Goal: Task Accomplishment & Management: Use online tool/utility

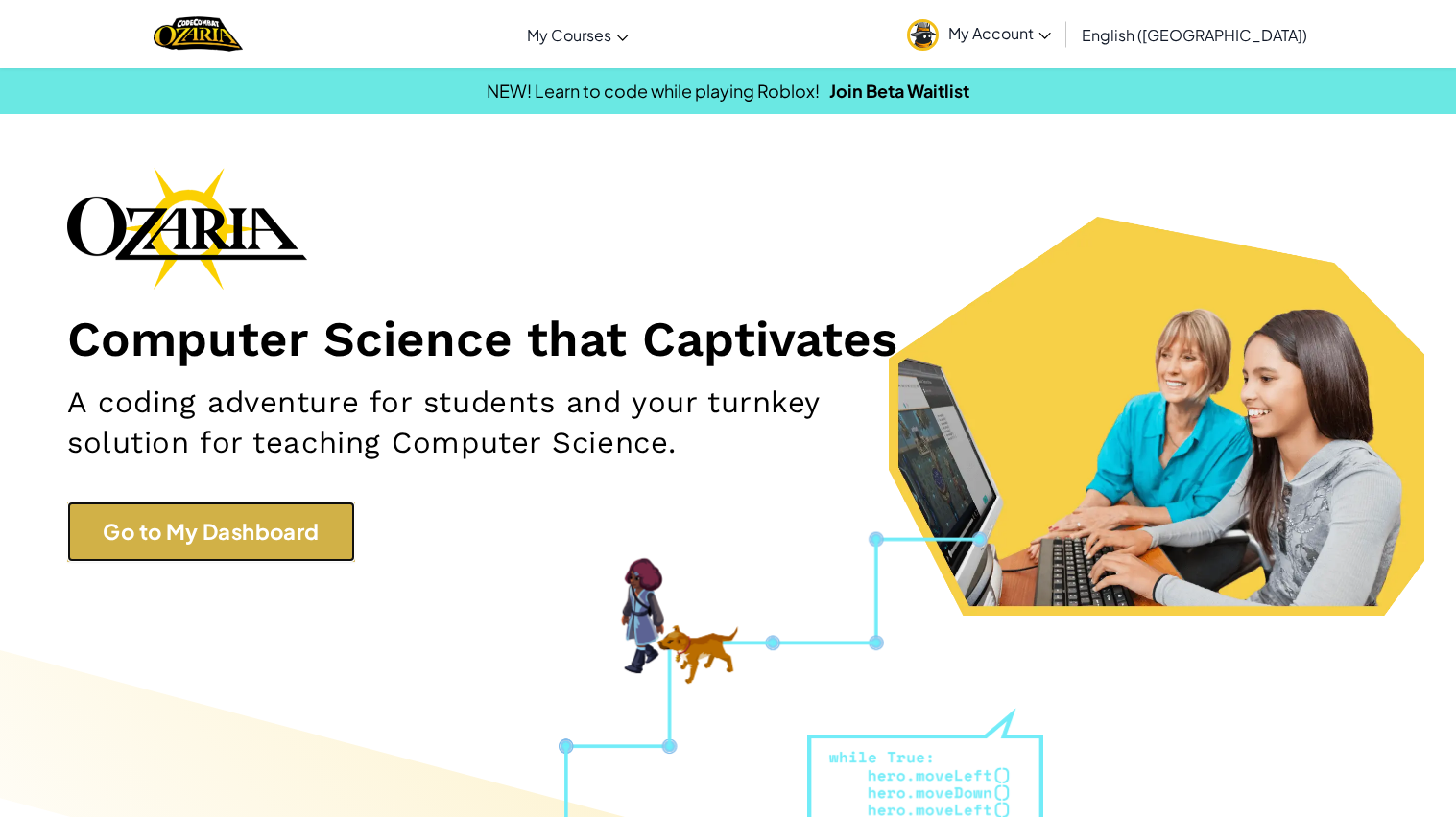
click at [283, 529] on link "Go to My Dashboard" at bounding box center [210, 532] width 288 height 61
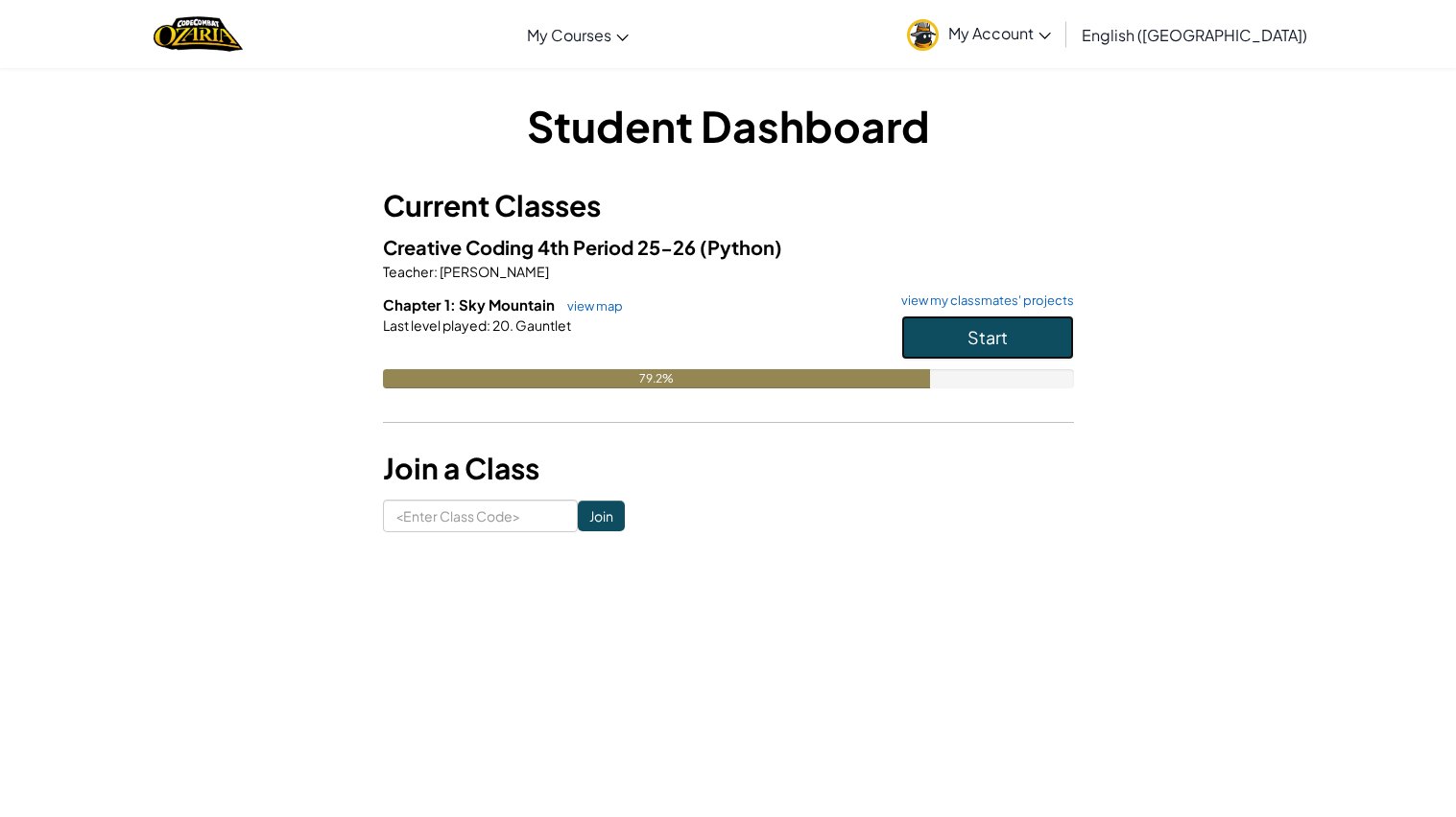
click at [968, 351] on button "Start" at bounding box center [987, 337] width 173 height 44
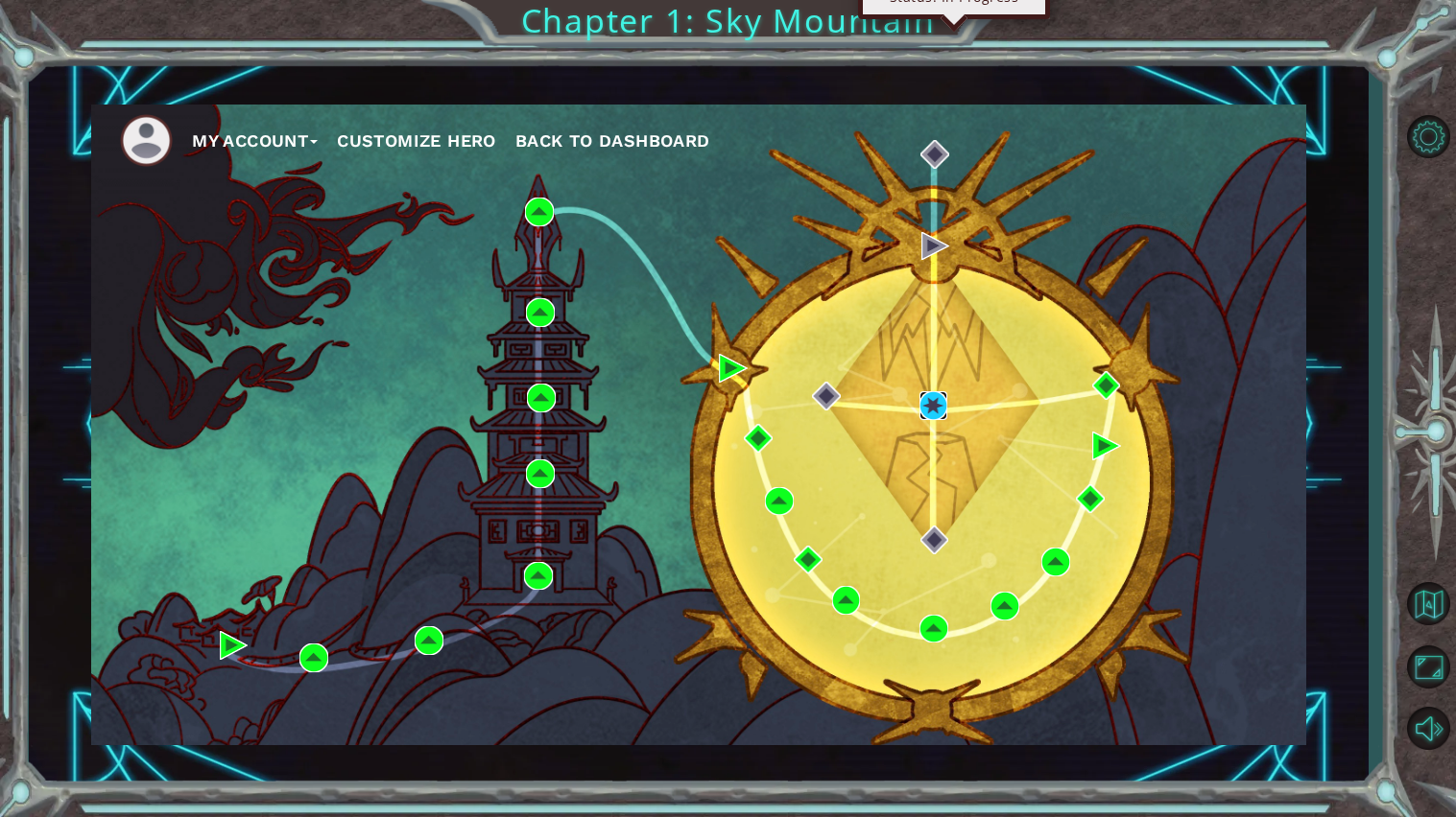
click at [927, 409] on img at bounding box center [933, 405] width 28 height 28
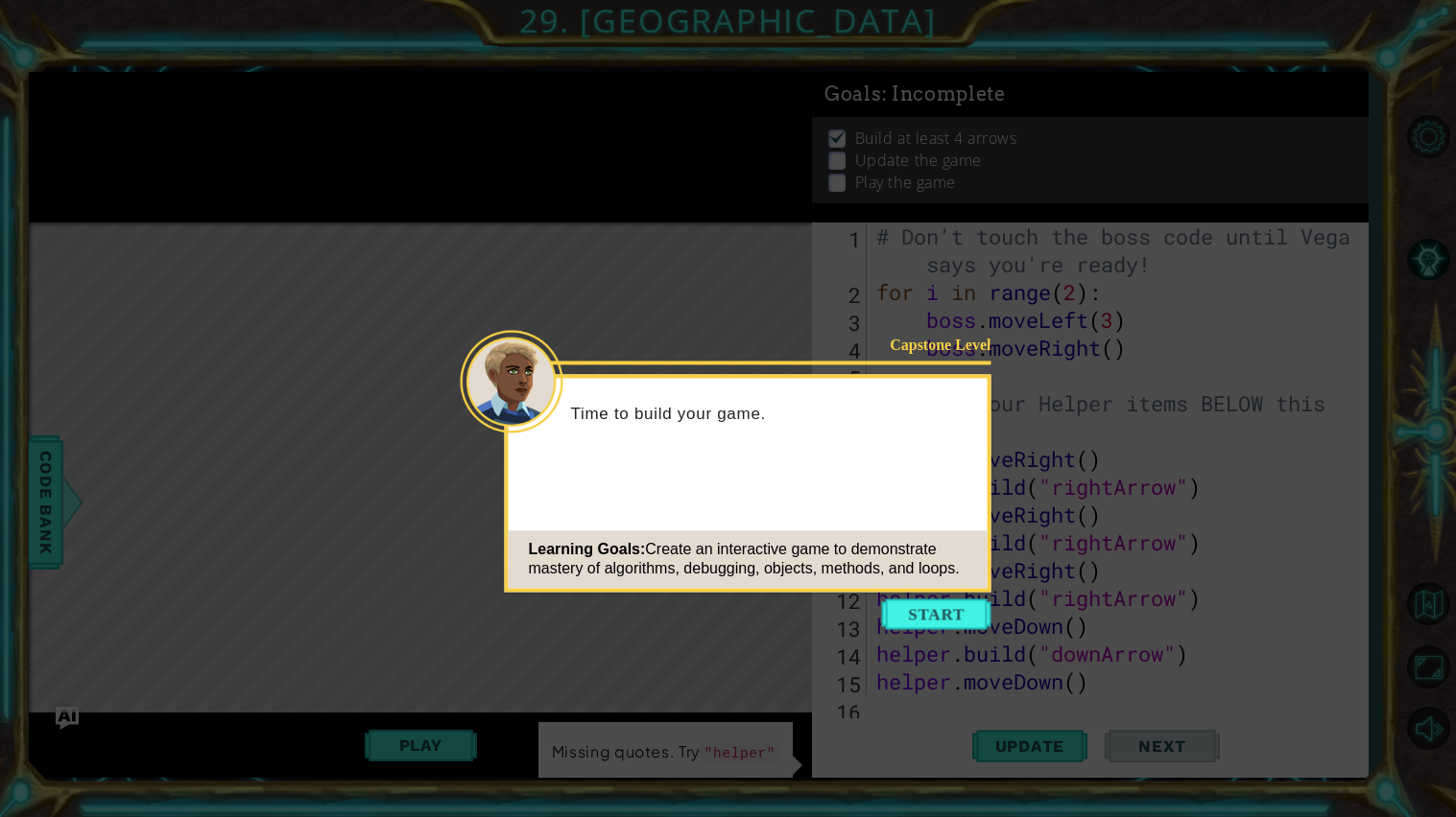
click at [900, 609] on button "Start" at bounding box center [935, 613] width 109 height 30
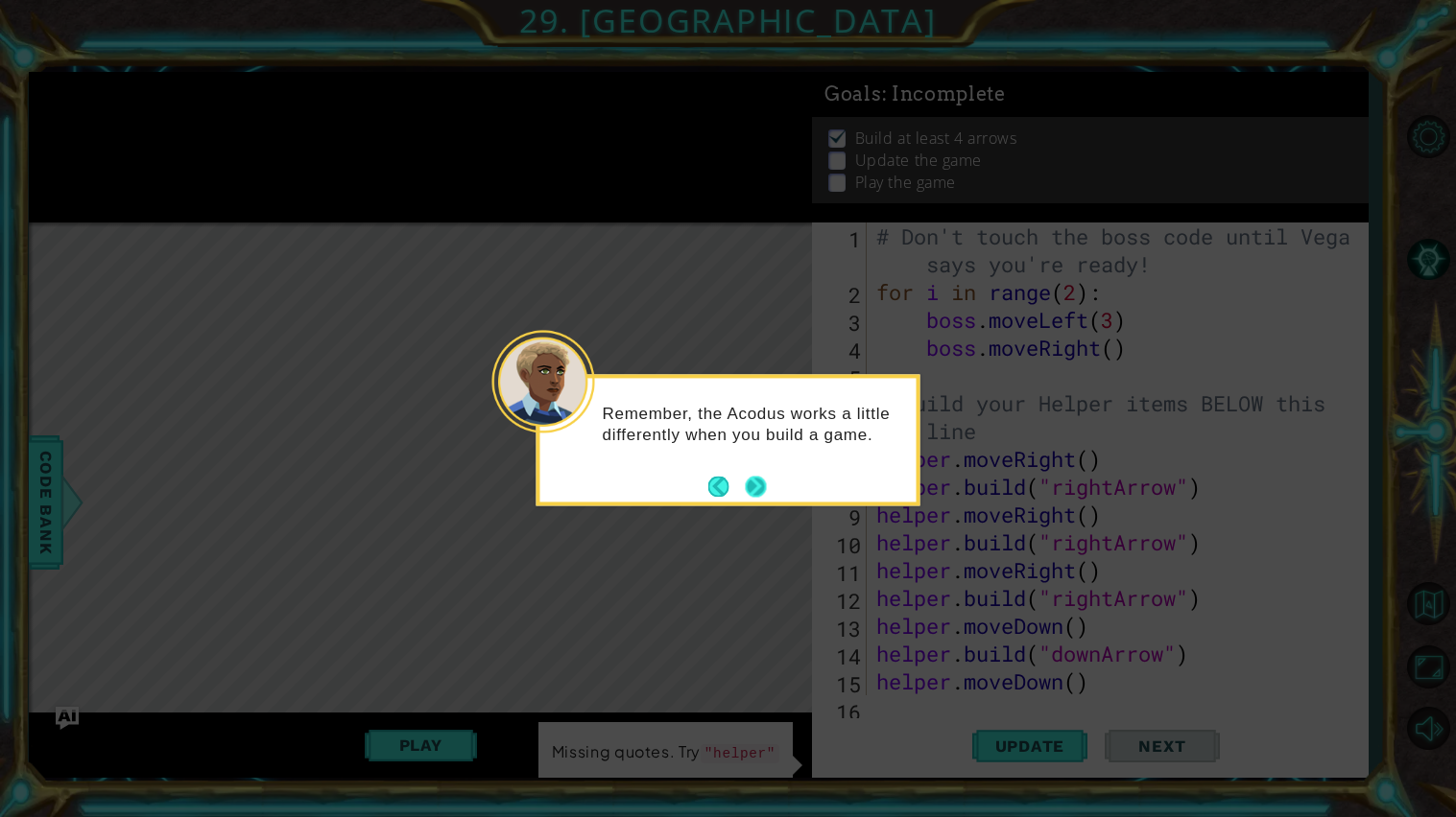
click at [765, 480] on button "Next" at bounding box center [755, 485] width 21 height 21
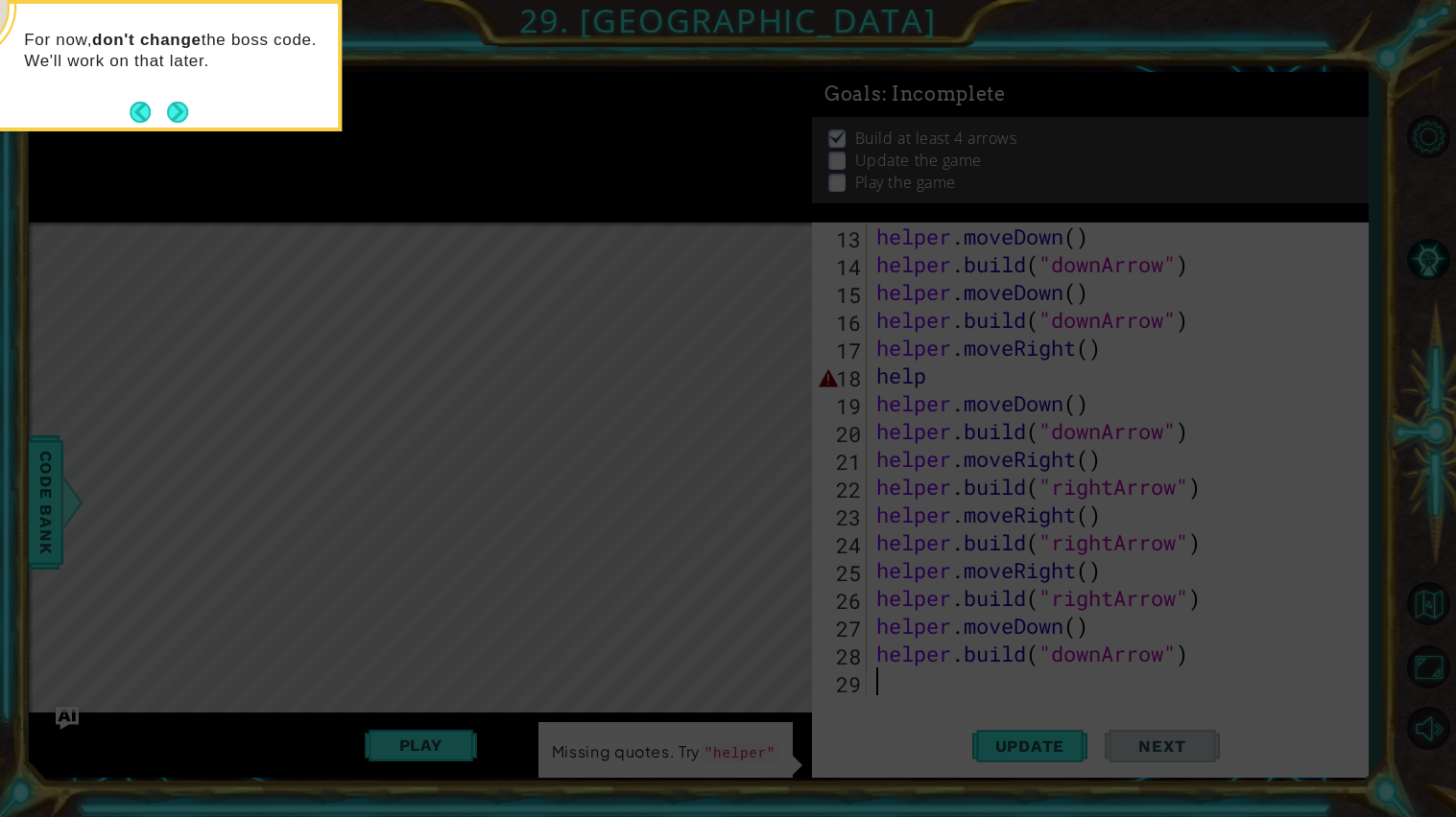
scroll to position [390, 0]
click at [169, 103] on button "Next" at bounding box center [177, 112] width 21 height 21
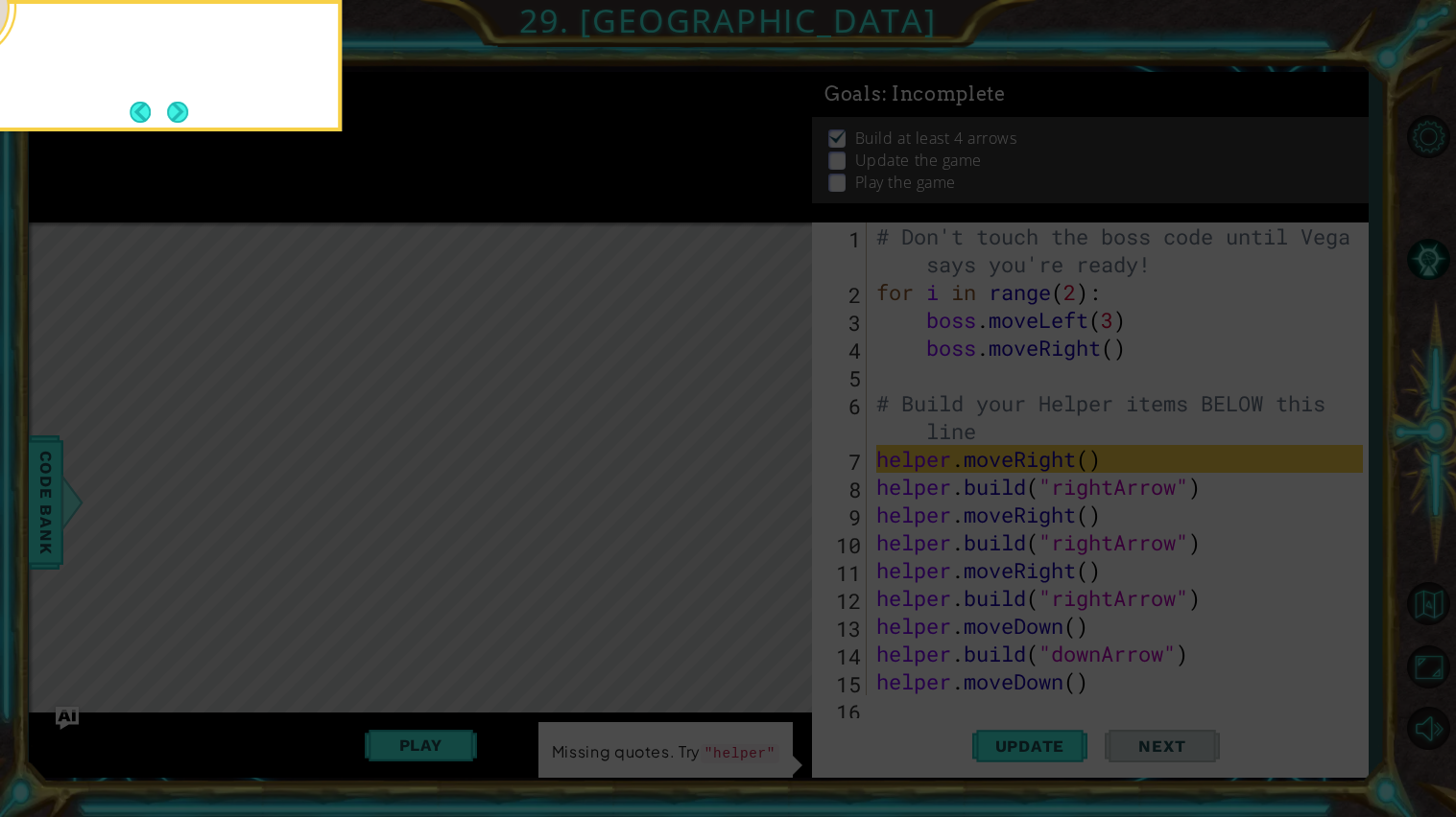
scroll to position [0, 0]
click at [189, 102] on div "You can add the Super Helper code here to build diffe" at bounding box center [149, 56] width 376 height 104
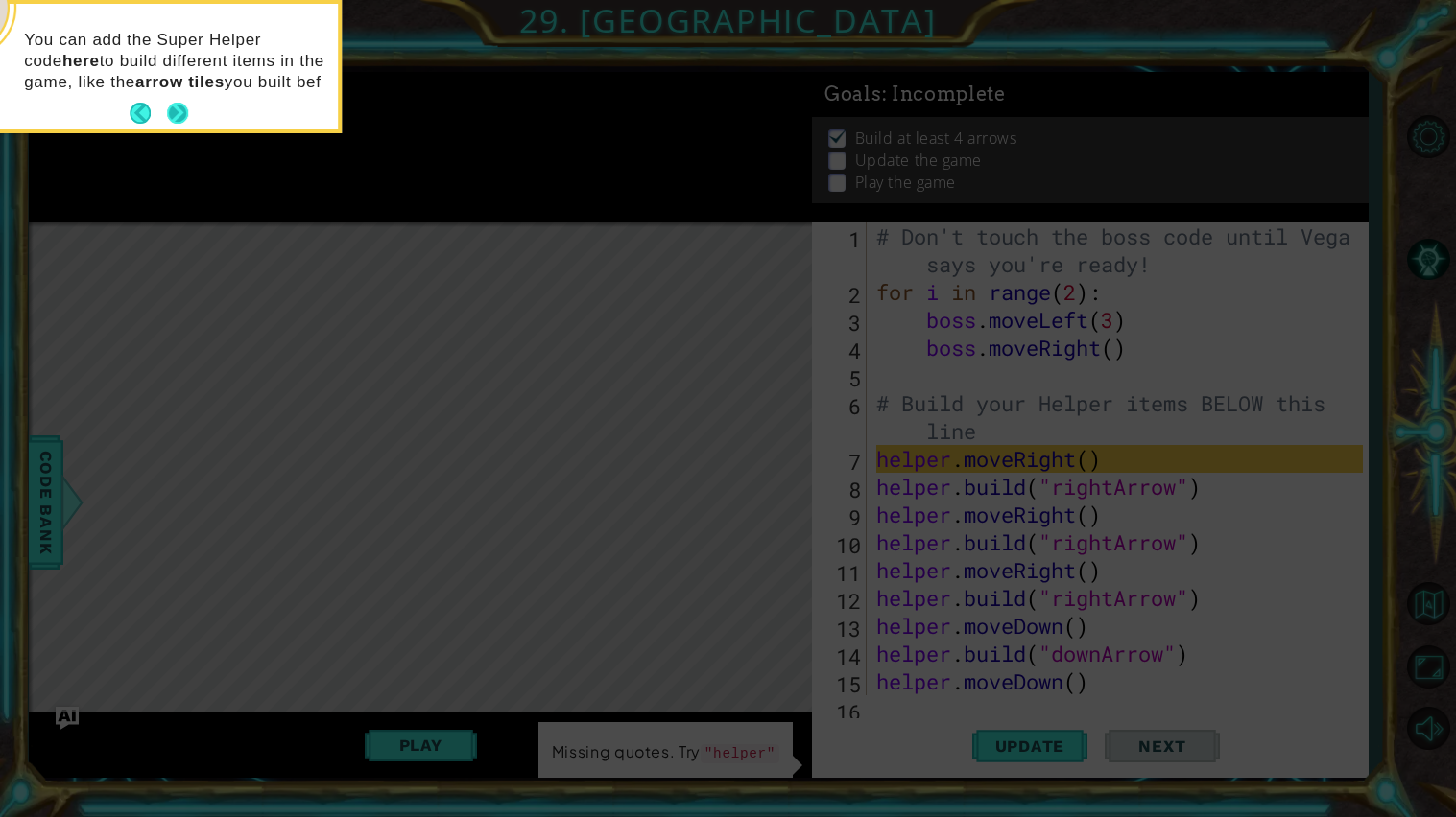
click at [172, 109] on div "You can add the Super Helper code here to build different items in the game, li…" at bounding box center [149, 67] width 376 height 126
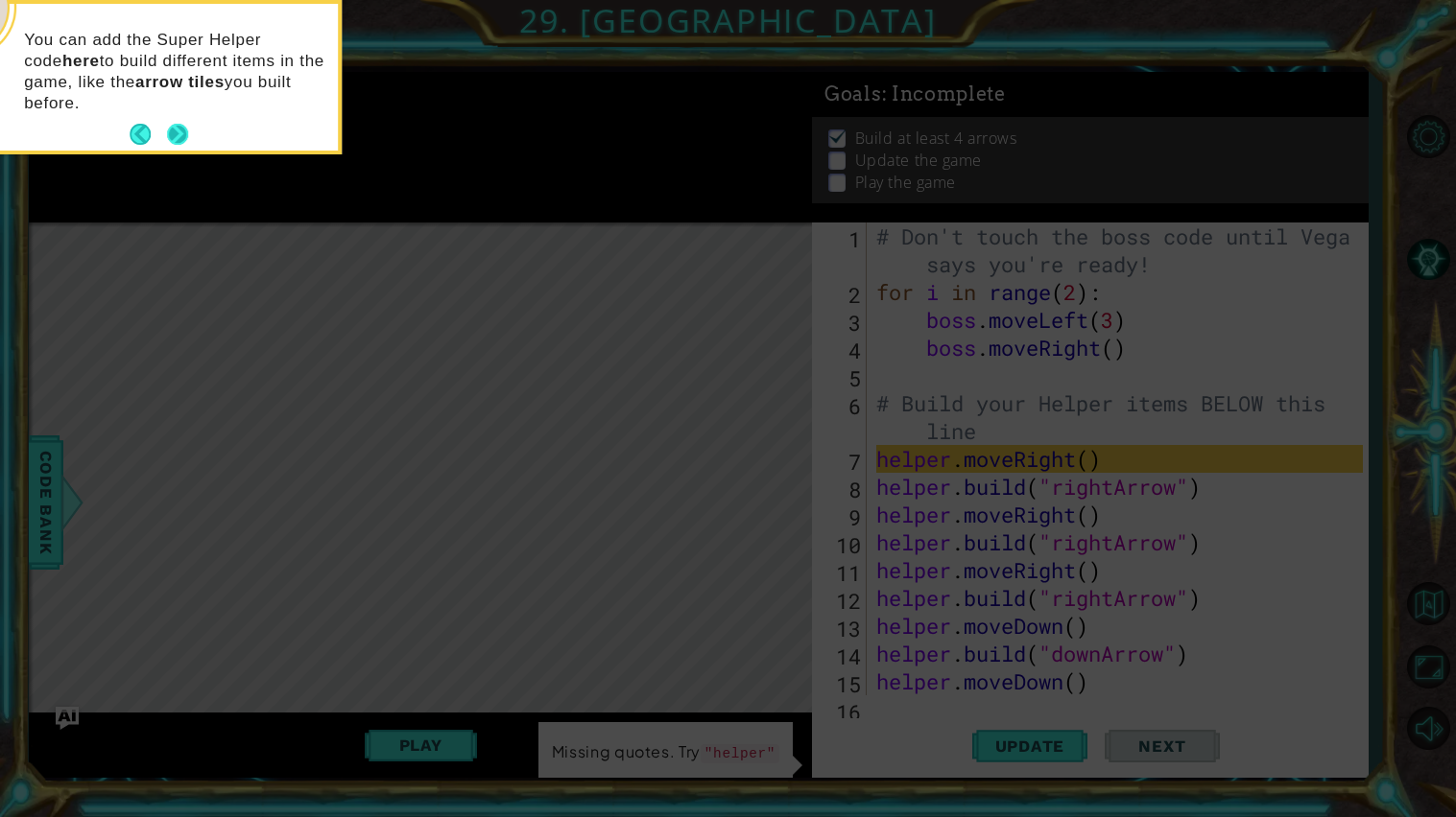
click at [178, 140] on button "Next" at bounding box center [177, 134] width 21 height 21
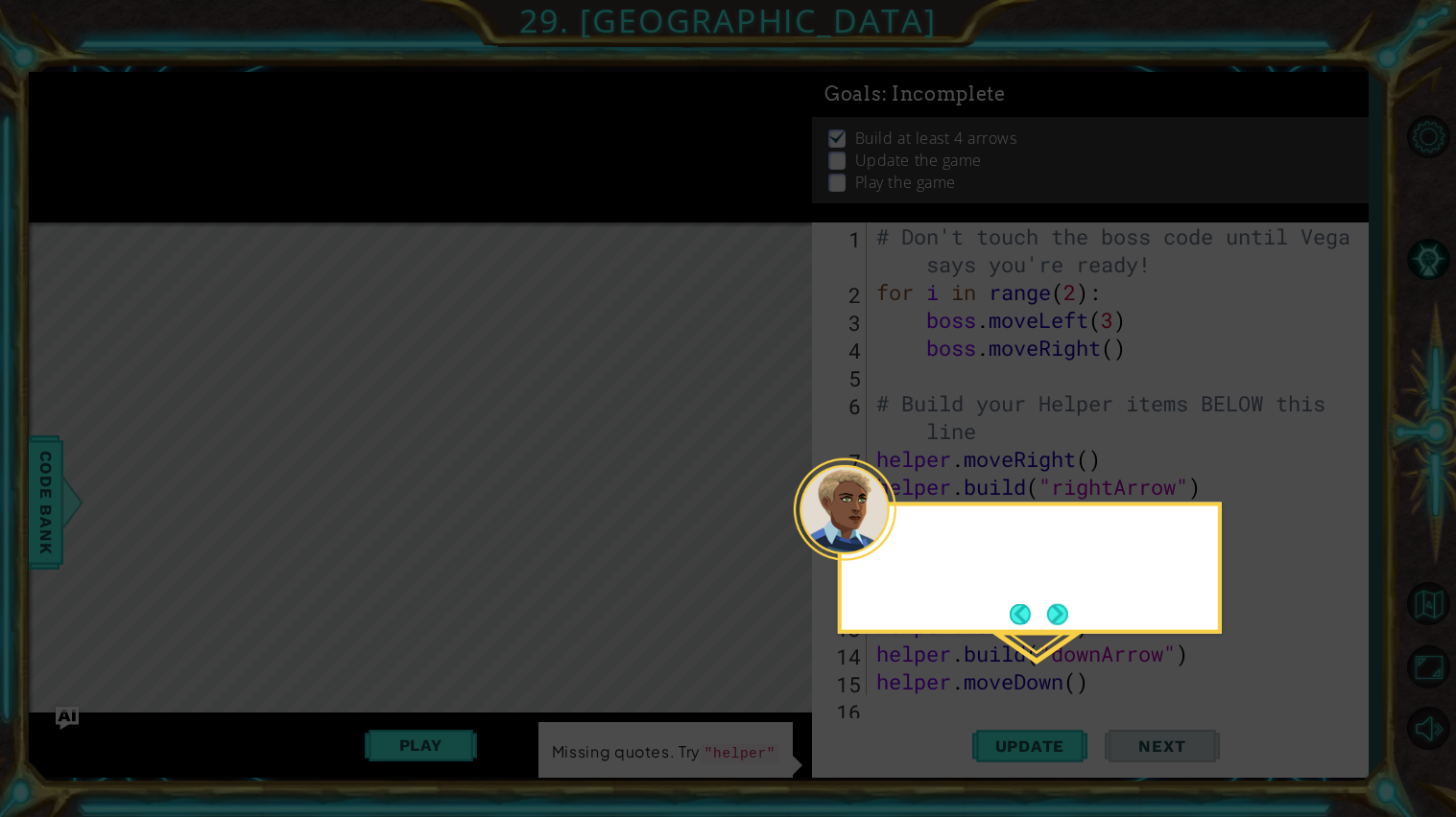
scroll to position [83, 0]
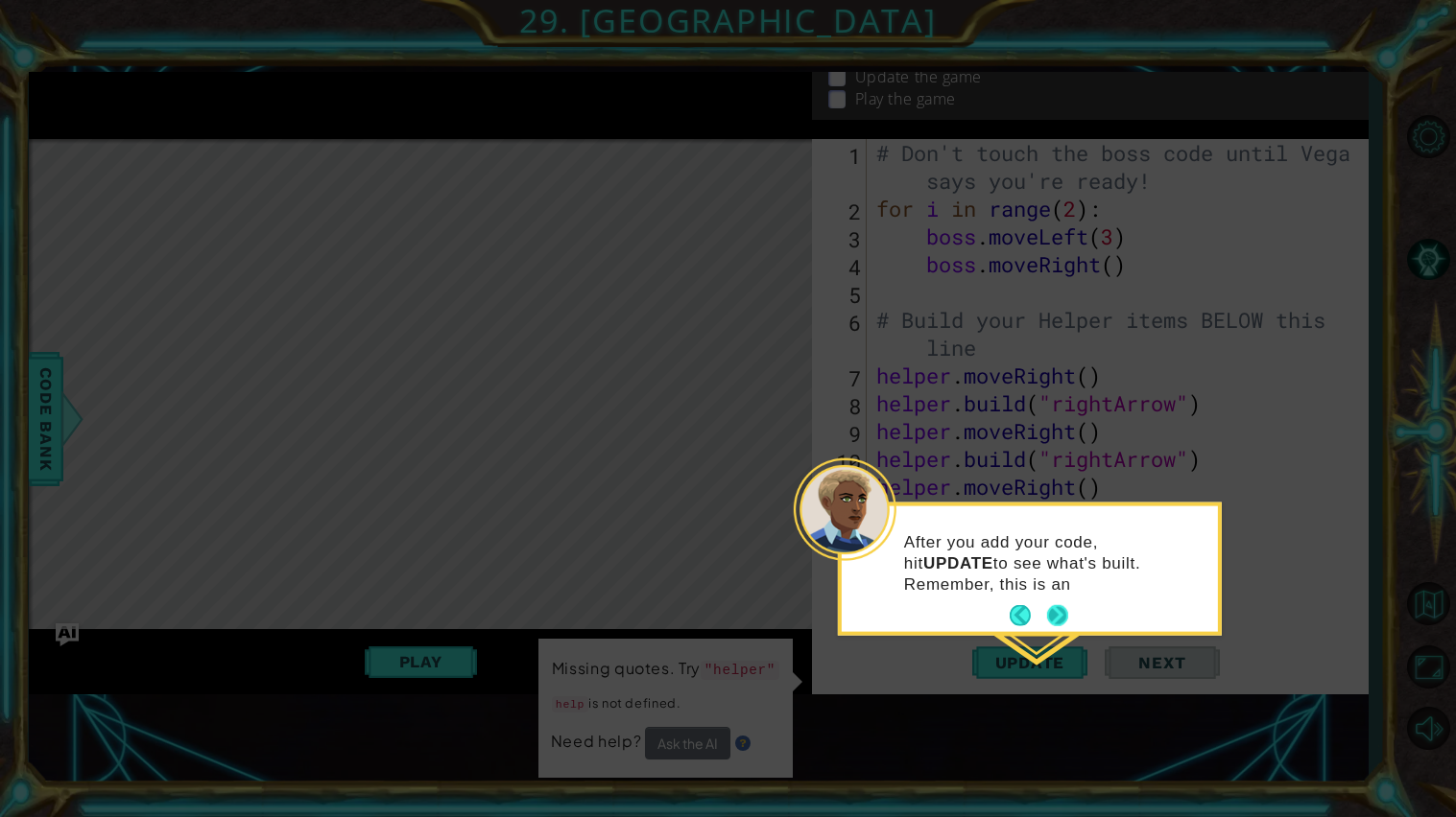
click at [1062, 624] on button "Next" at bounding box center [1056, 615] width 21 height 21
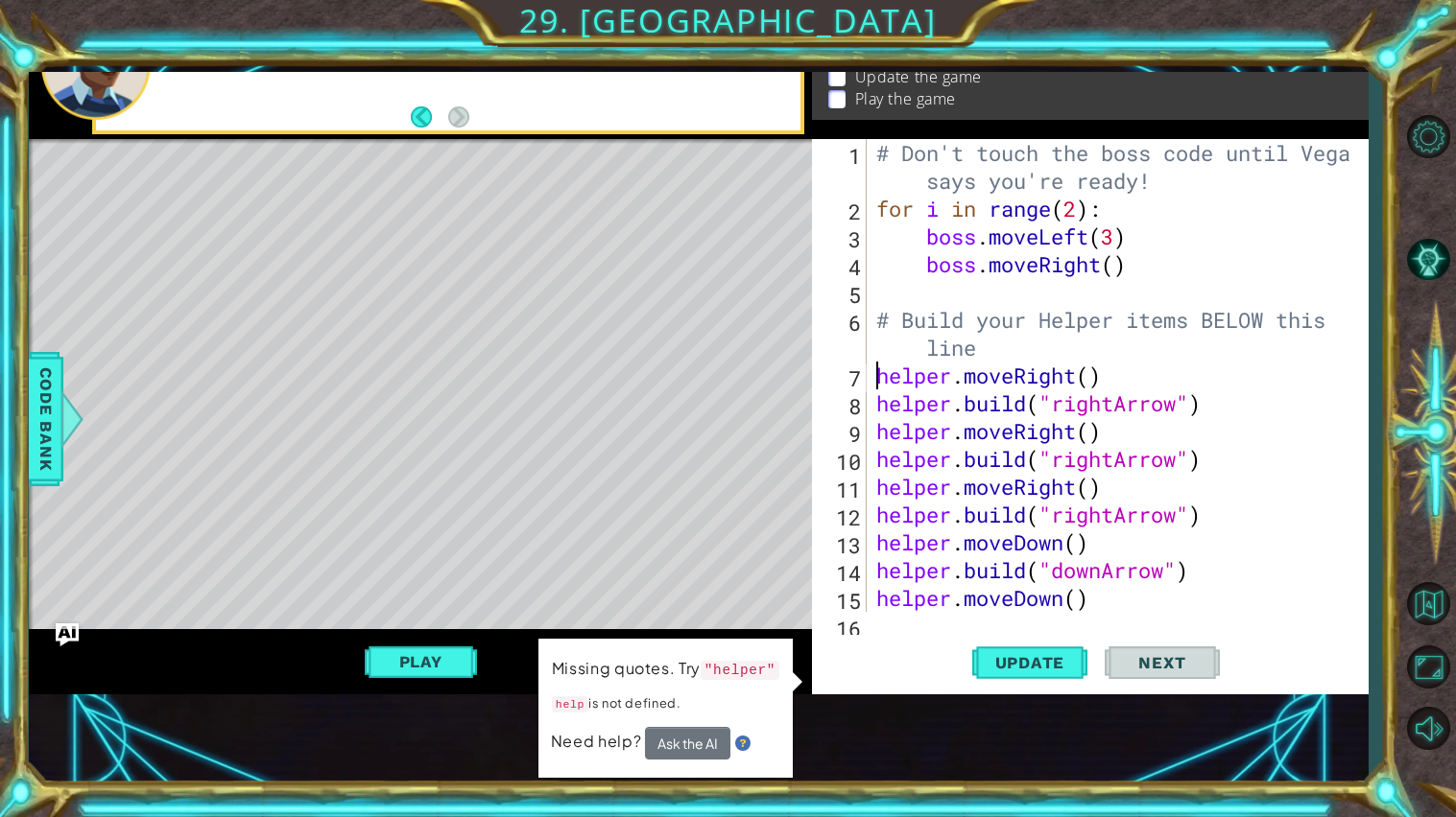
click at [879, 377] on div "# Don't touch the boss code until [PERSON_NAME] says you're ready! for i in ran…" at bounding box center [1122, 417] width 500 height 556
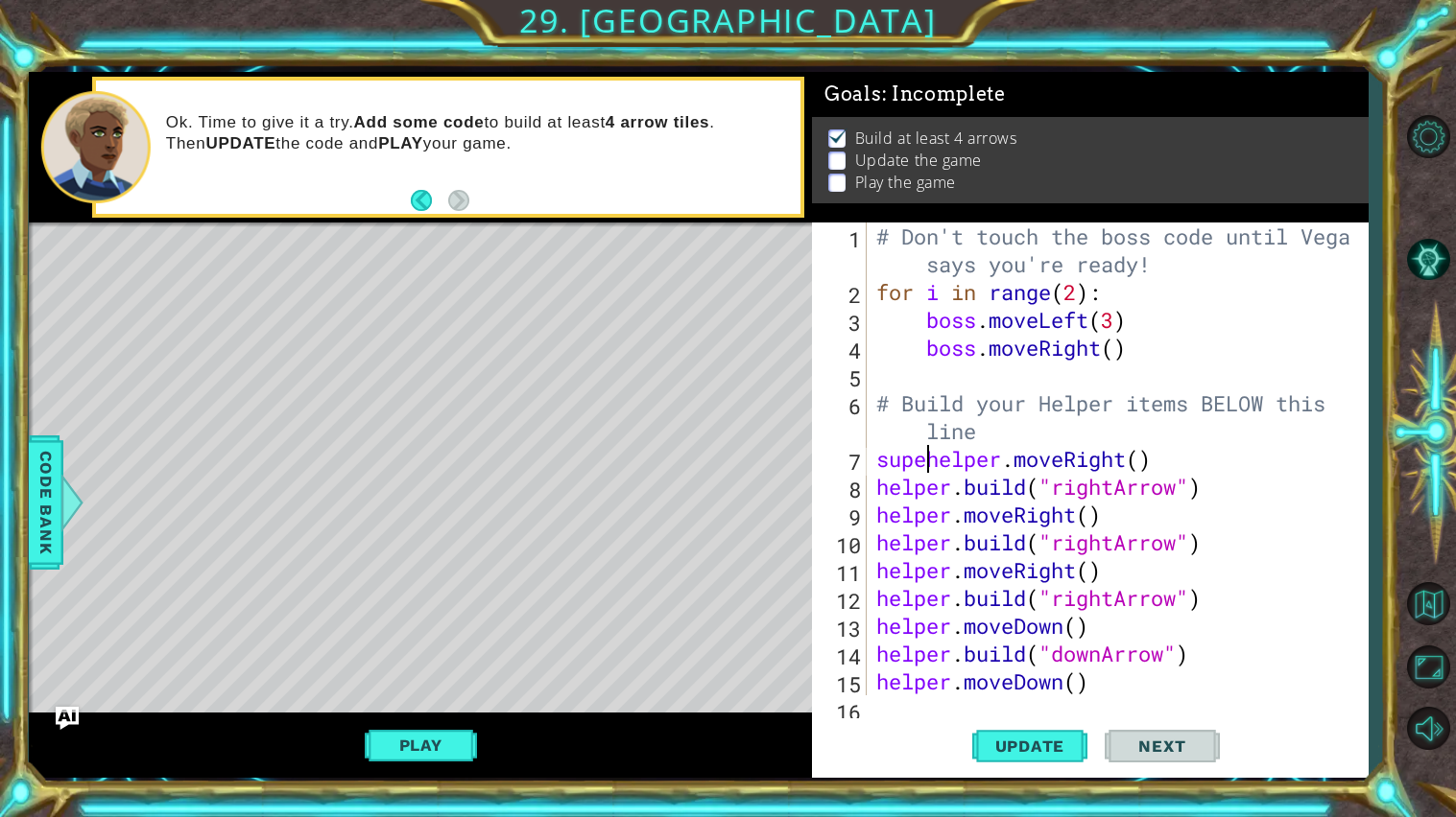
scroll to position [0, 2]
click at [1076, 758] on button "Update" at bounding box center [1029, 745] width 115 height 56
drag, startPoint x: 1311, startPoint y: 561, endPoint x: 917, endPoint y: 562, distance: 394.0
click at [917, 562] on div "# Don't touch the boss code until [PERSON_NAME] says you're ready! for i in ran…" at bounding box center [1122, 501] width 500 height 556
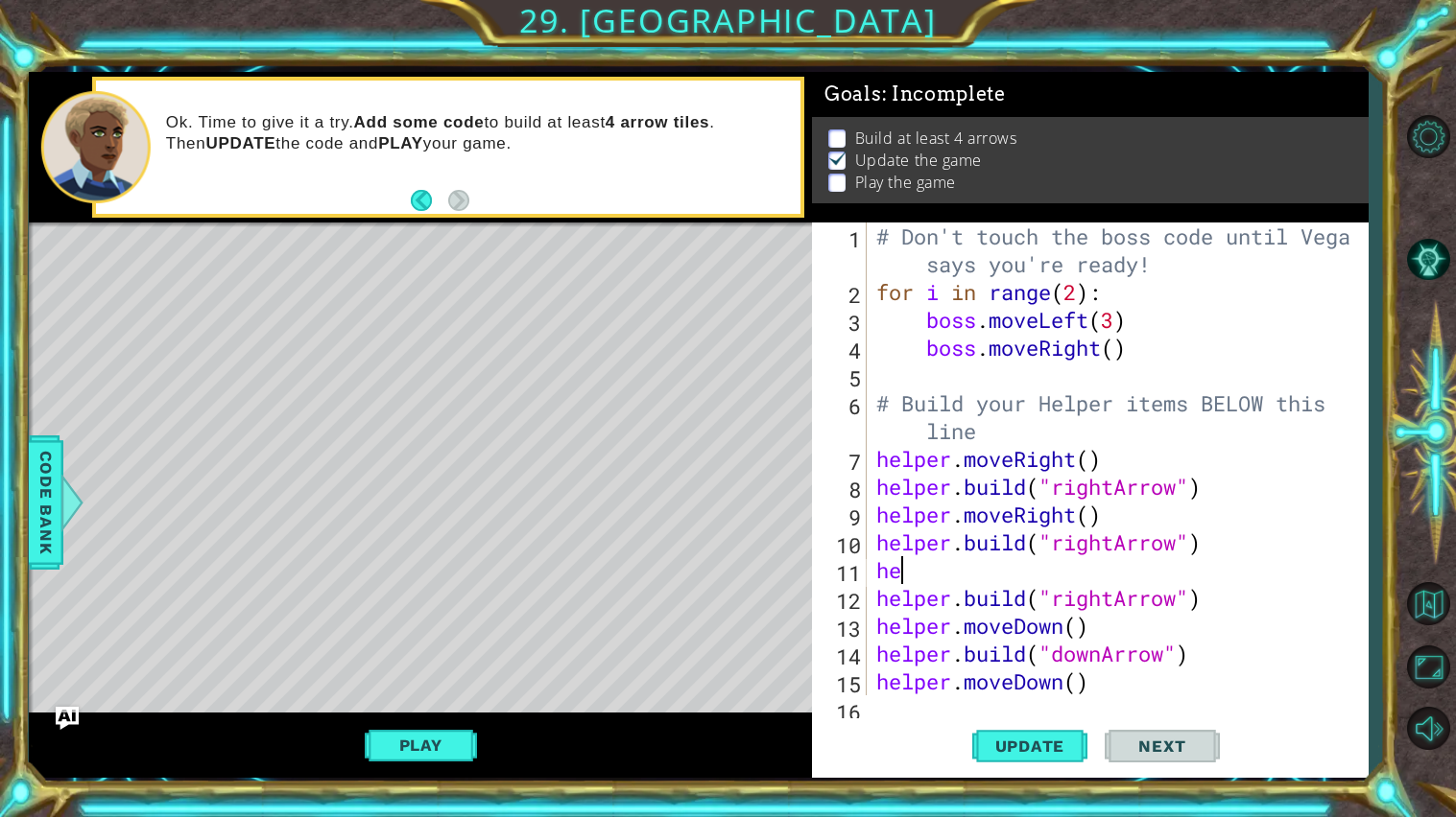
type textarea "h"
type textarea "[DOMAIN_NAME]("rightArrow")"
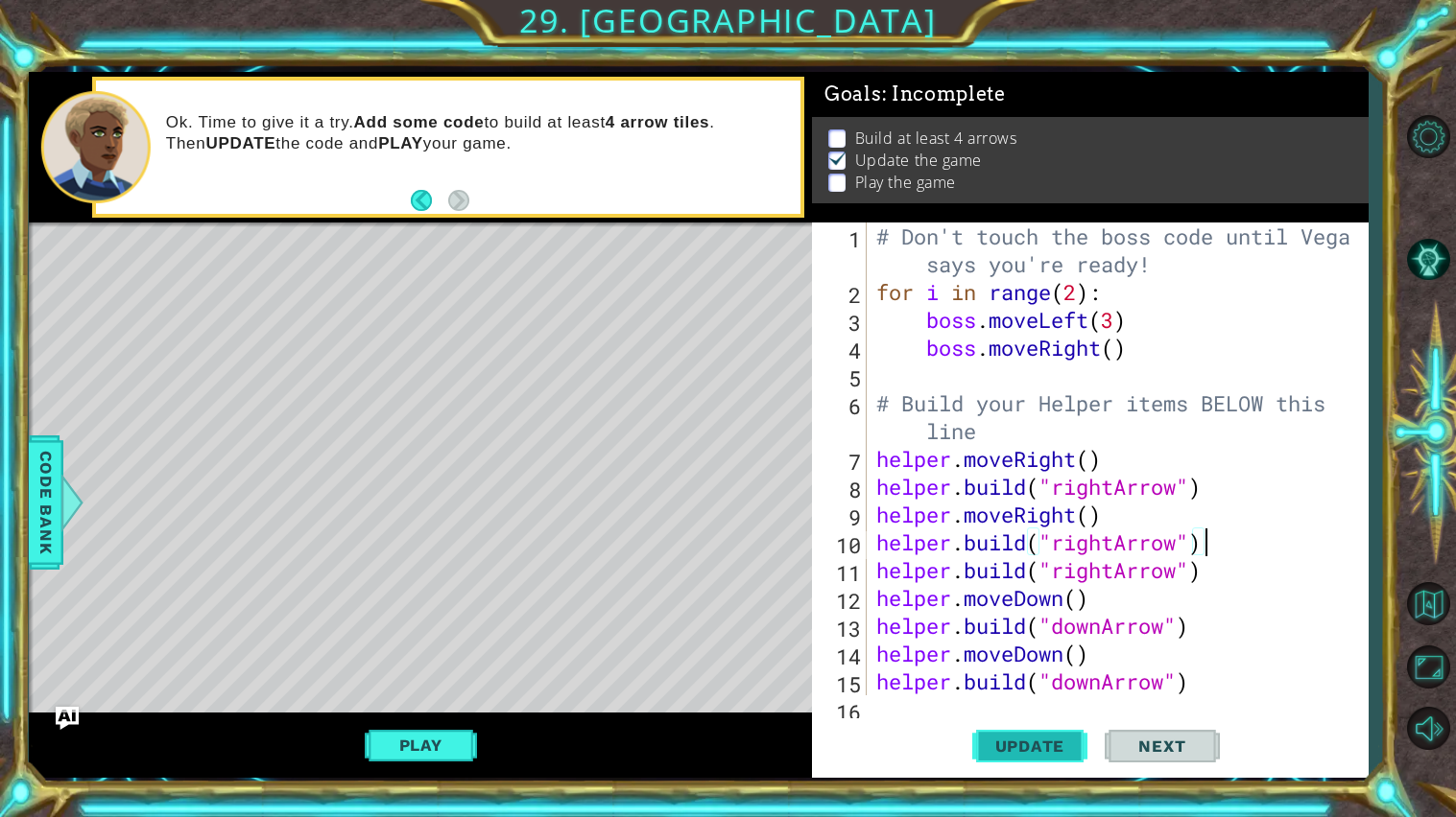
click at [973, 746] on button "Update" at bounding box center [1029, 745] width 115 height 56
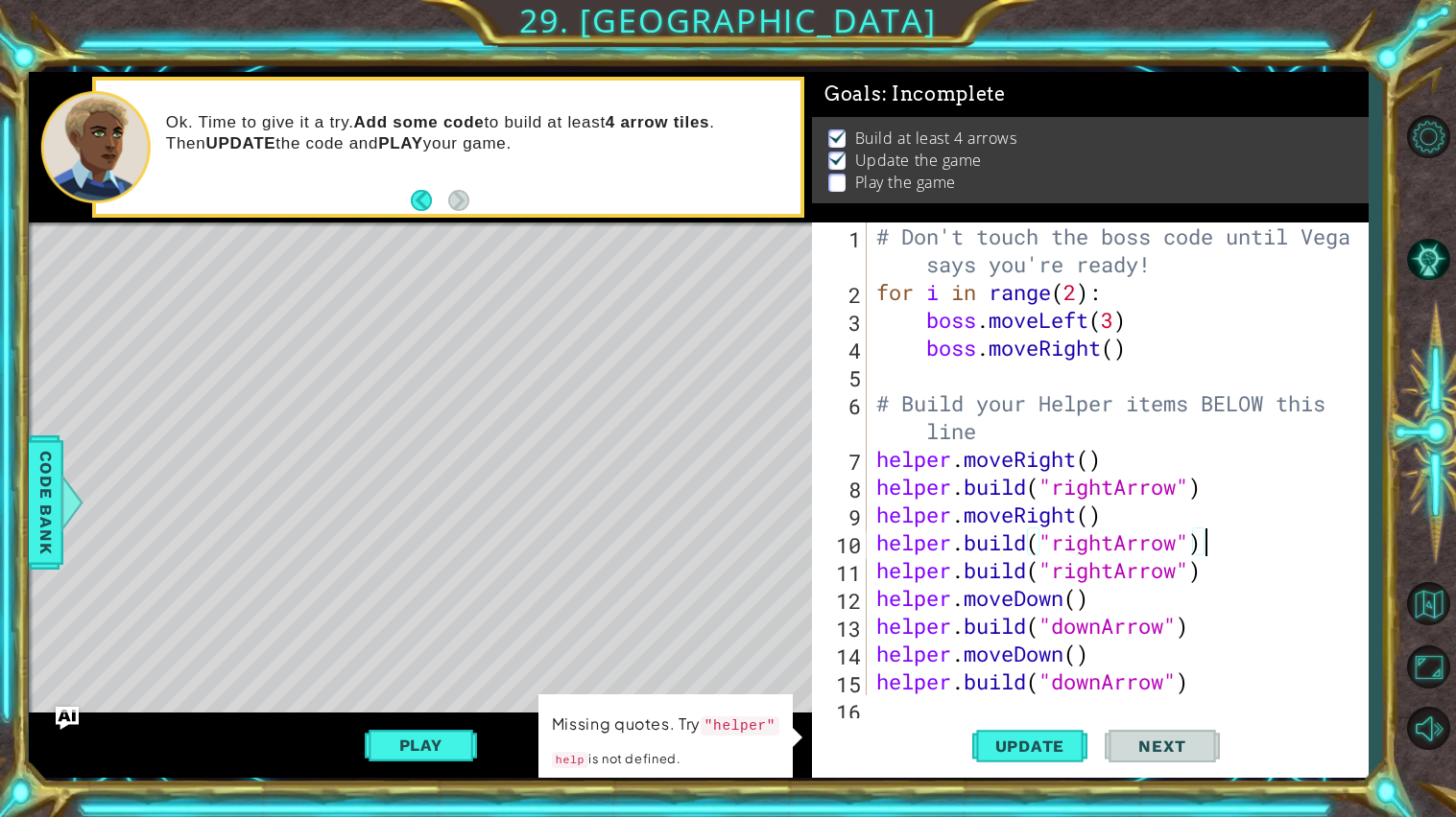
click at [1266, 685] on div "# Don't touch the boss code until [PERSON_NAME] says you're ready! for i in ran…" at bounding box center [1122, 501] width 500 height 556
type textarea "[DOMAIN_NAME]("downArrow")"
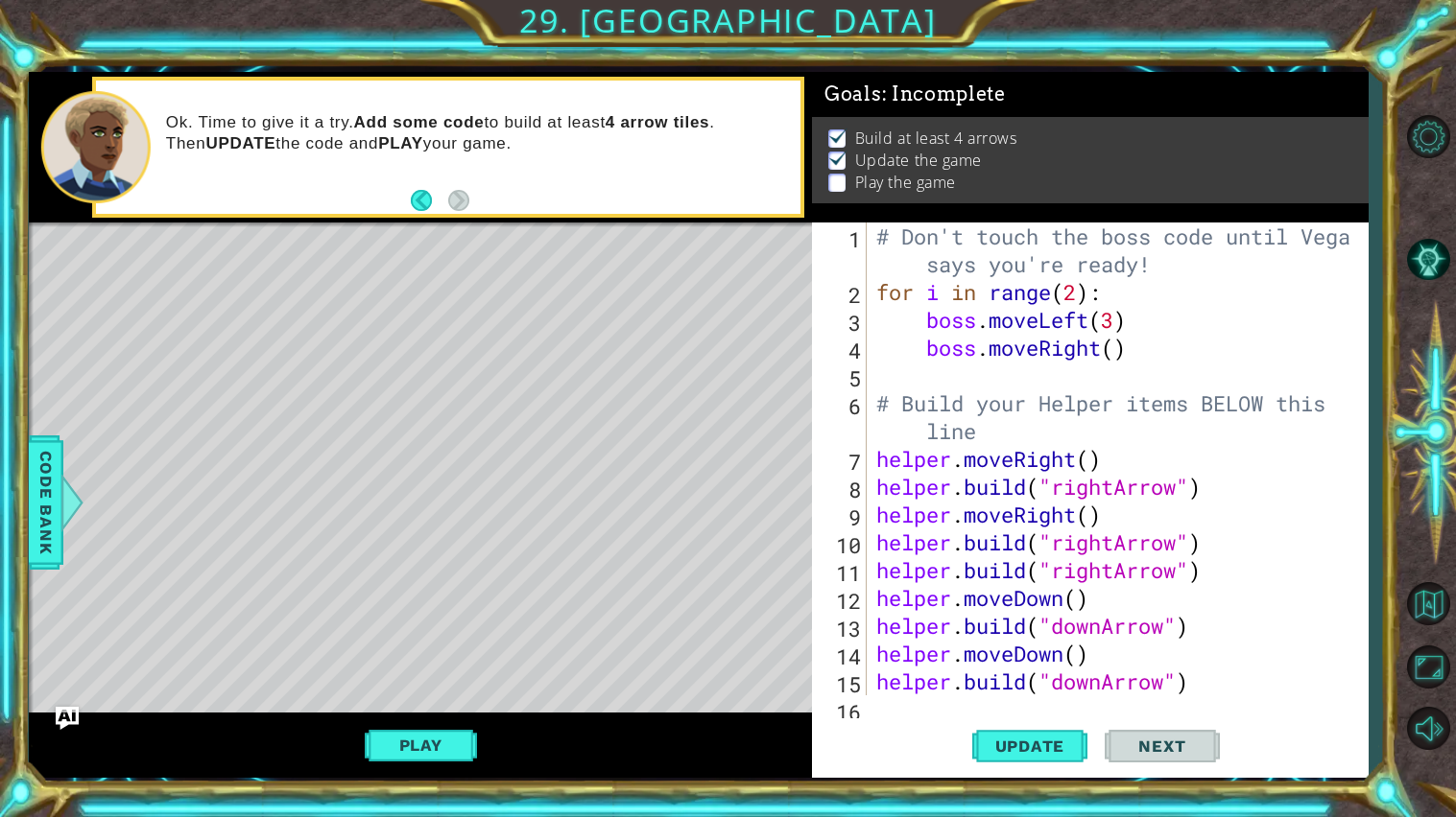
click at [897, 715] on div "1 2 3 4 5 6 7 8 9 10 11 12 13 14 15 16 # Don't touch the boss code until [PERSO…" at bounding box center [1090, 501] width 556 height 556
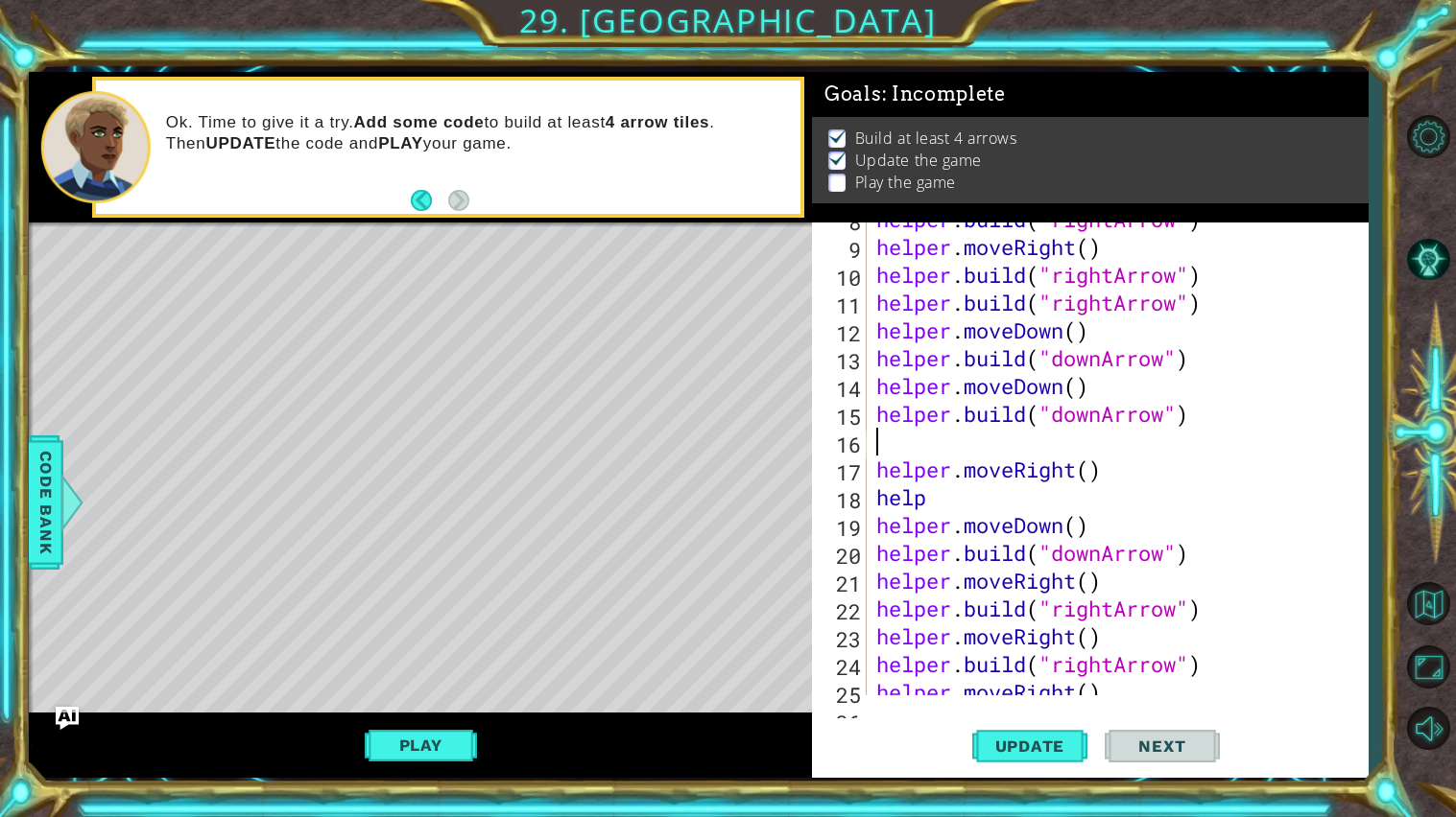
scroll to position [390, 0]
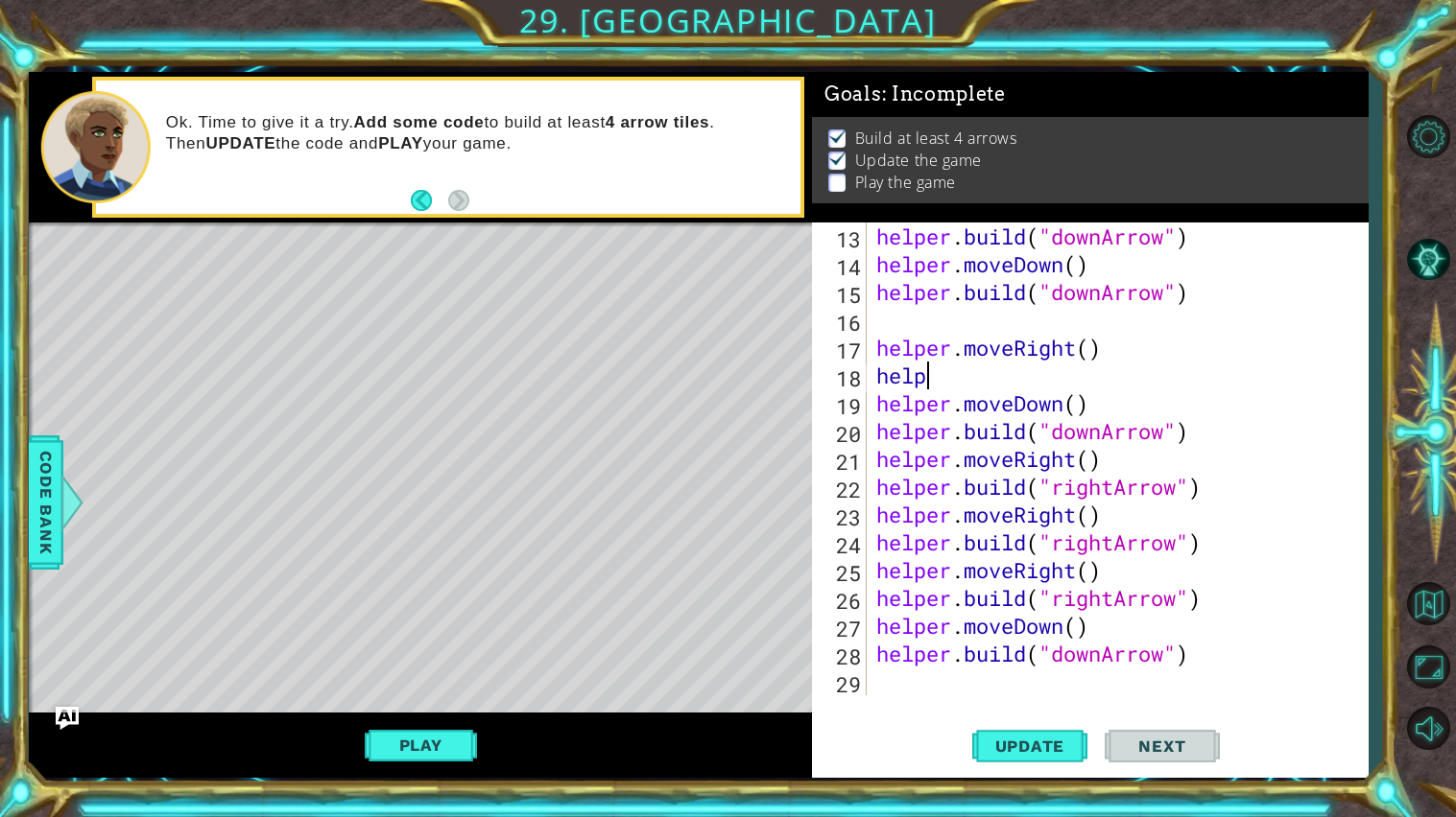
drag, startPoint x: 926, startPoint y: 381, endPoint x: 874, endPoint y: 376, distance: 52.2
click at [874, 376] on div "helper . build ( "downArrow" ) helper . moveDown ( ) helper . build ( "downArro…" at bounding box center [1122, 487] width 500 height 528
type textarea "help"
type textarea "helper.moveRight()"
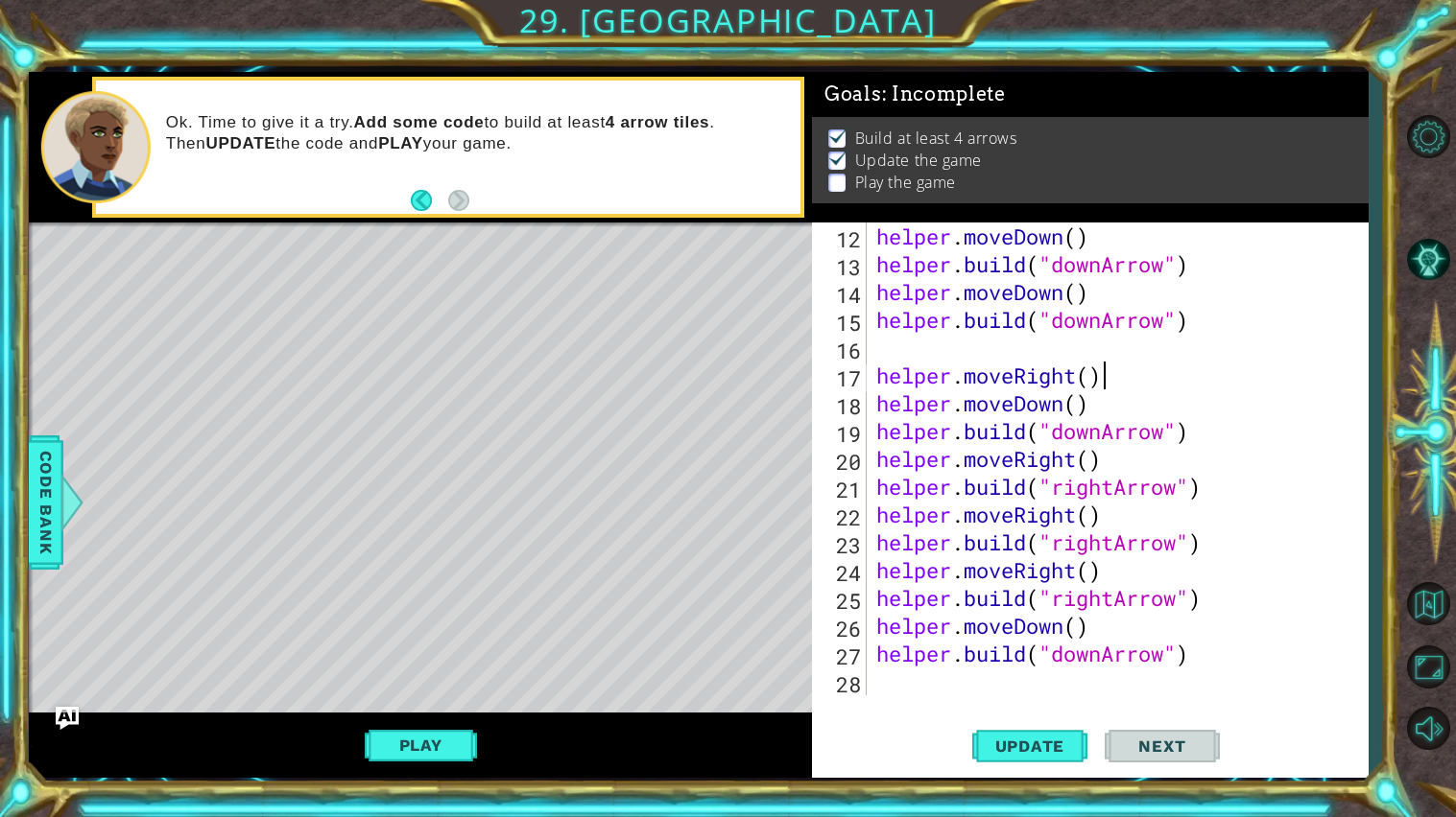
scroll to position [360, 0]
click at [915, 360] on div "helper . moveDown ( ) helper . build ( "downArrow" ) helper . moveDown ( ) help…" at bounding box center [1122, 487] width 500 height 528
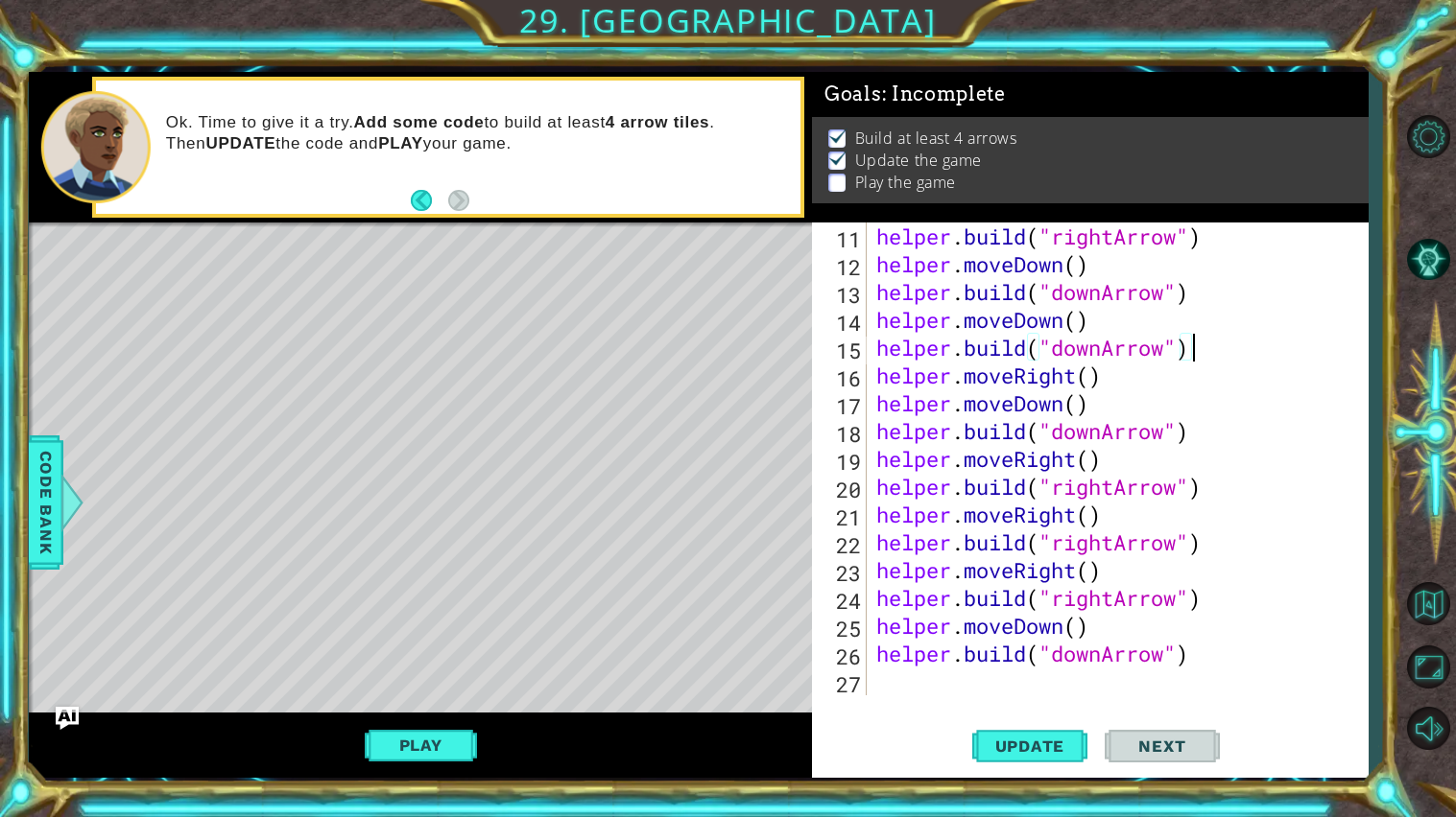
scroll to position [333, 0]
click at [1017, 753] on span "Update" at bounding box center [1030, 746] width 108 height 20
click at [1109, 373] on div "helper . build ( "rightArrow" ) helper . moveDown ( ) helper . build ( "downArr…" at bounding box center [1122, 487] width 500 height 528
type textarea "helper.moveRight()"
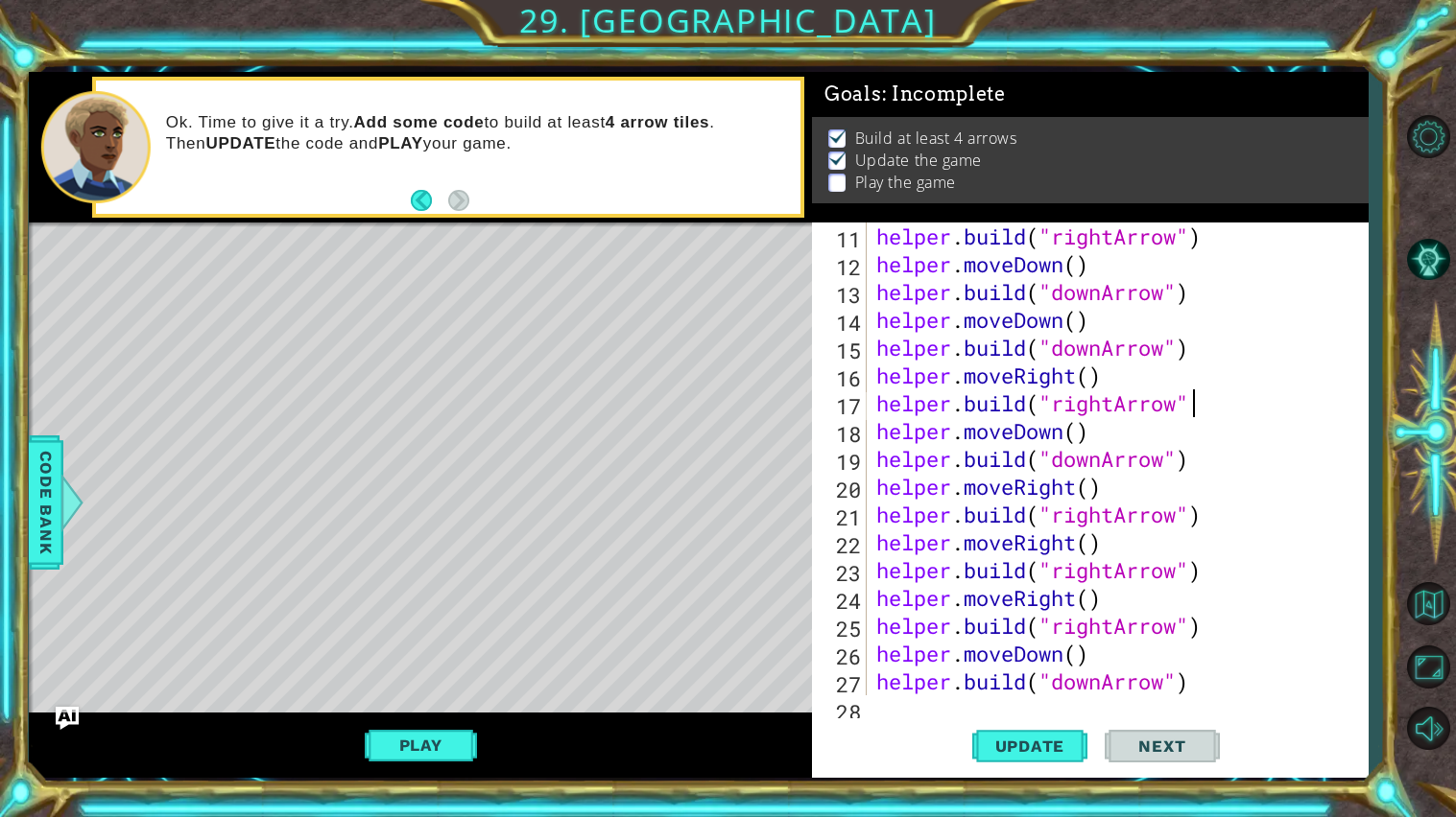
scroll to position [0, 14]
type textarea "[DOMAIN_NAME]("rightArrow")"
click at [1053, 741] on span "Update" at bounding box center [1030, 746] width 108 height 20
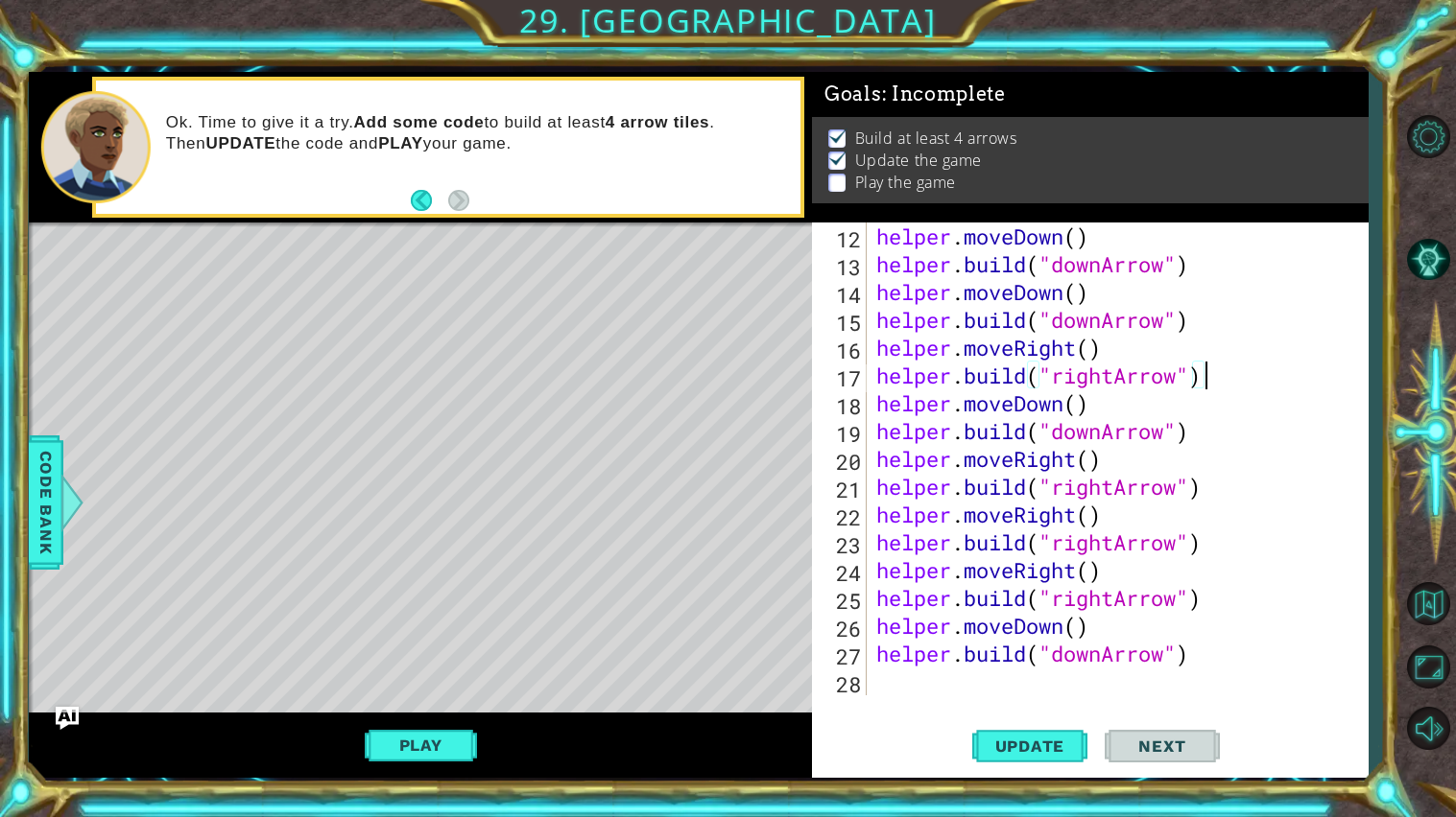
click at [895, 679] on div "helper . moveDown ( ) helper . build ( "downArrow" ) helper . moveDown ( ) help…" at bounding box center [1122, 487] width 500 height 528
click at [1164, 632] on div "helper . moveDown ( ) helper . build ( "downArrow" ) helper . moveDown ( ) help…" at bounding box center [1122, 487] width 500 height 528
type textarea "helper.moveDown()"
click at [1120, 411] on div "helper . moveDown ( ) helper . build ( "downArrow" ) helper . moveDown ( ) help…" at bounding box center [1122, 487] width 500 height 528
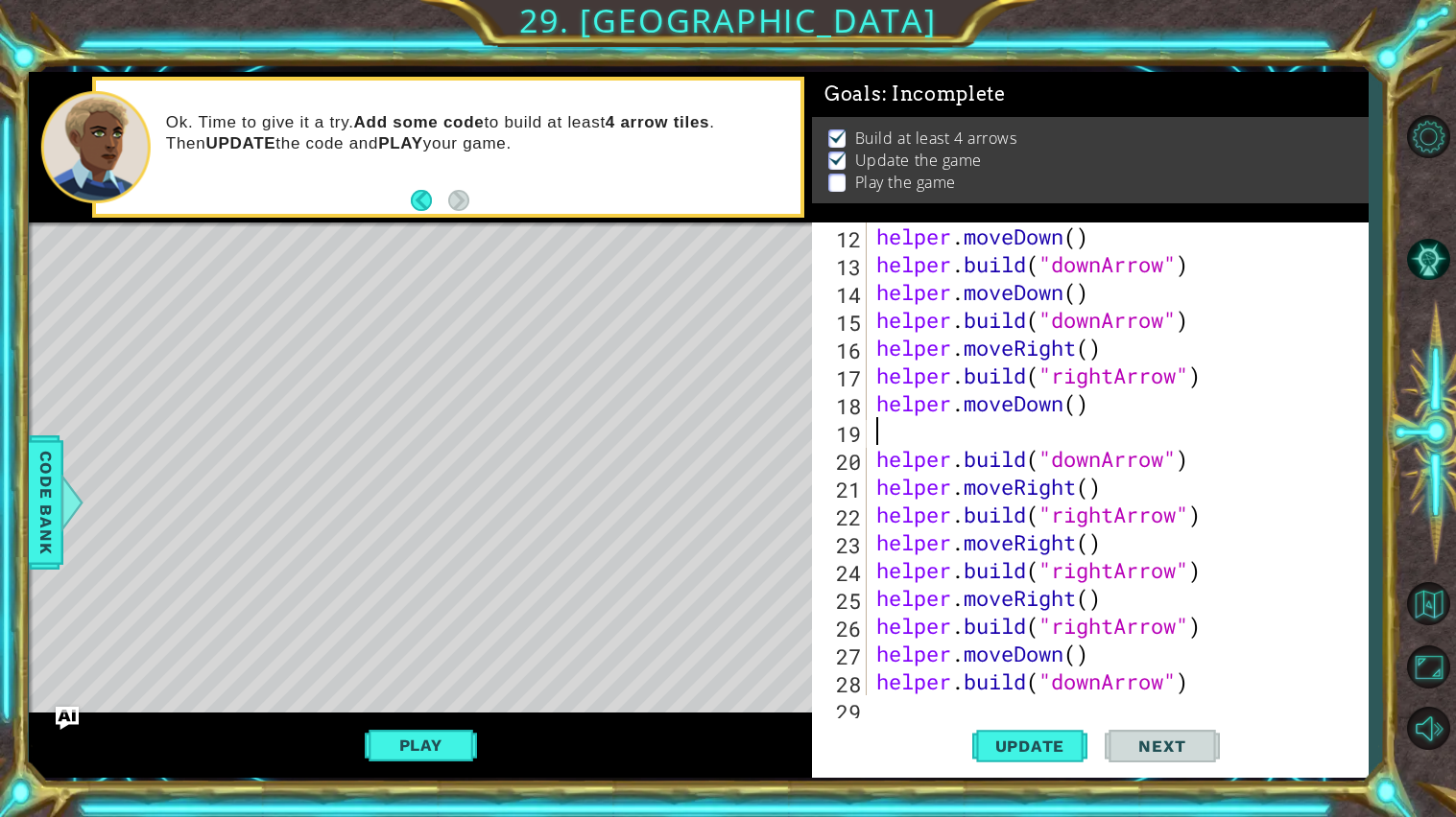
type textarea "helper.moveDown()"
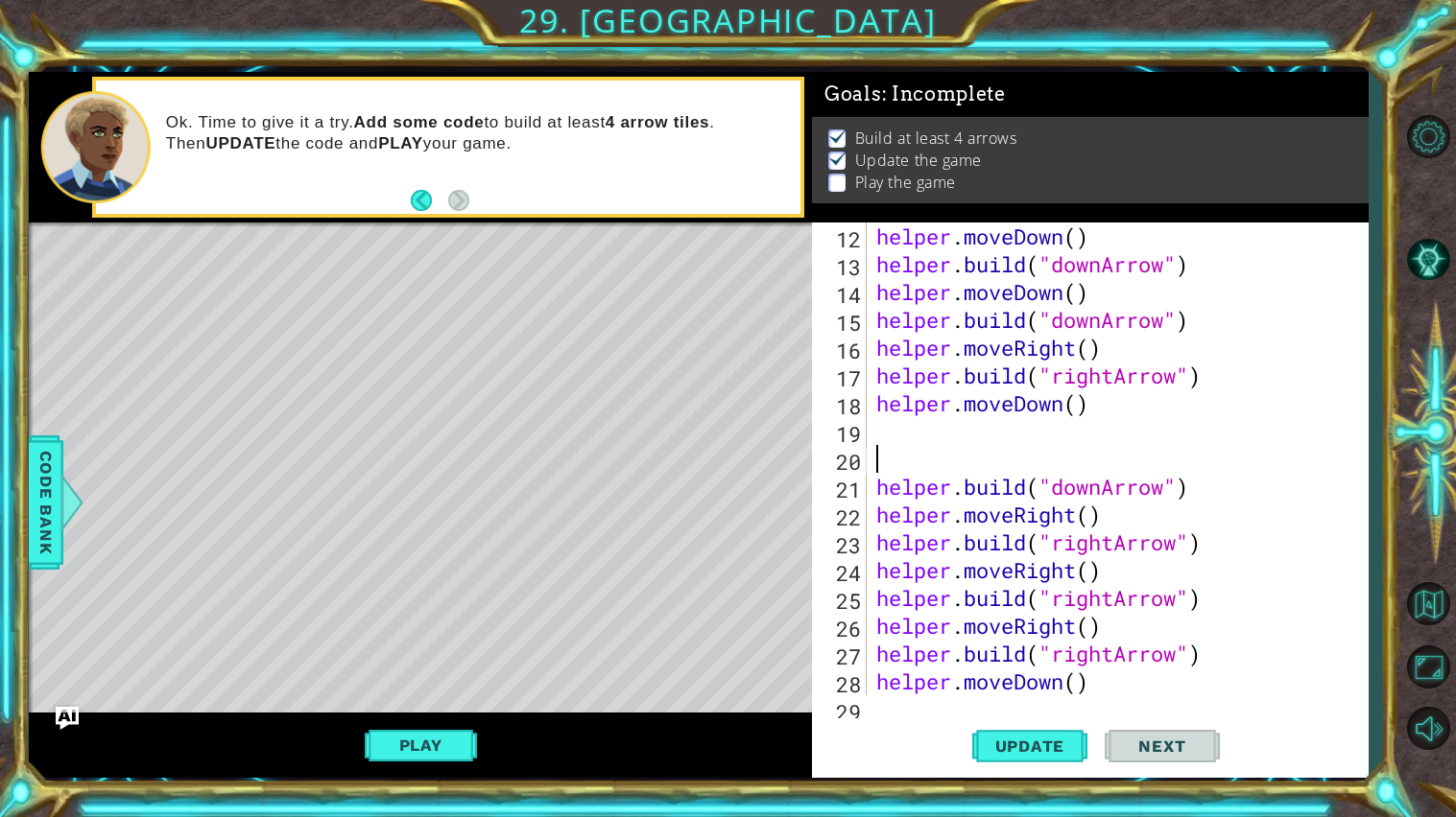
click at [881, 431] on div "helper . moveDown ( ) helper . build ( "downArrow" ) helper . moveDown ( ) help…" at bounding box center [1122, 487] width 500 height 528
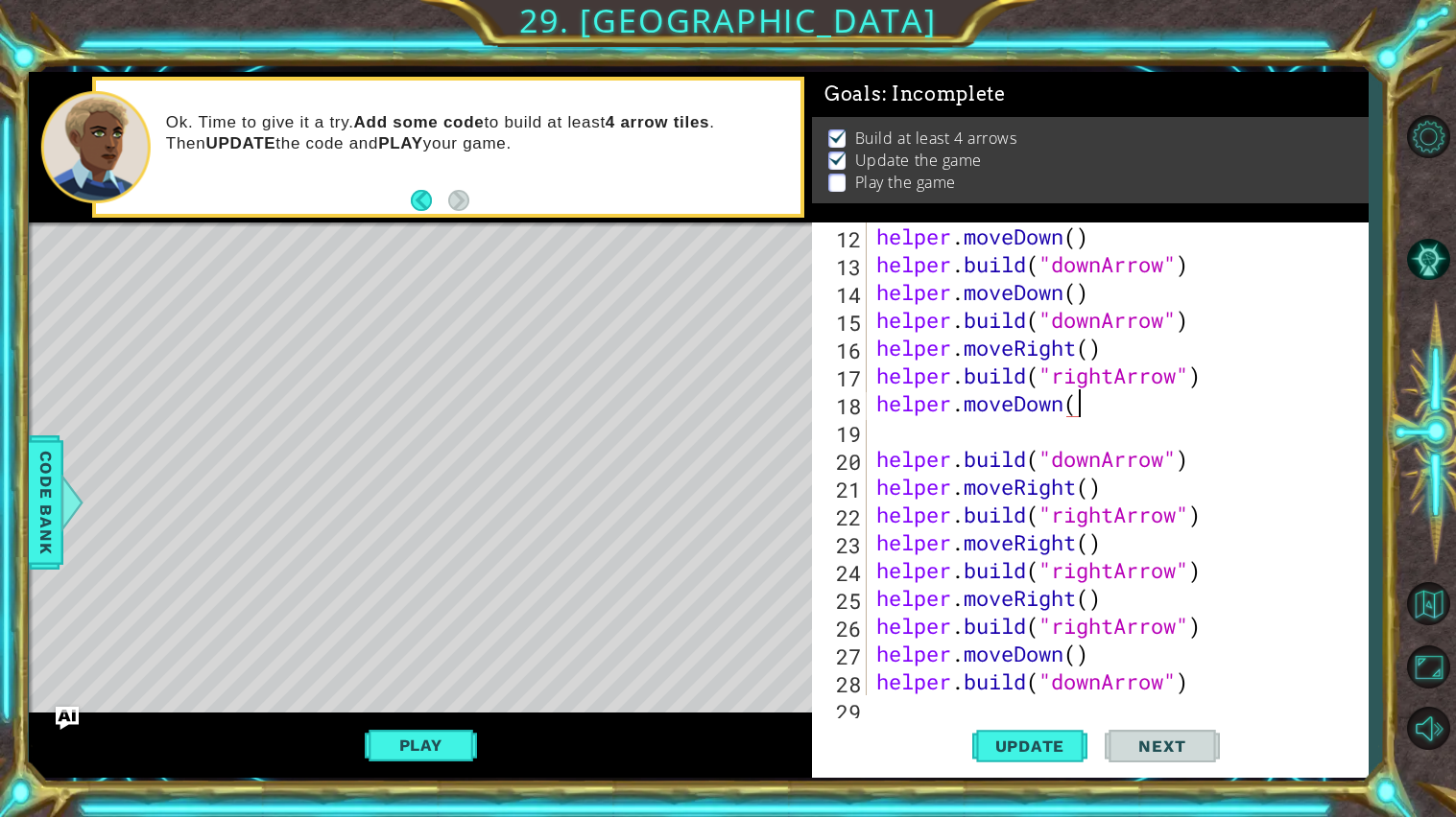
type textarea "helper.moveDown()"
click at [896, 427] on div "helper . moveDown ( ) helper . build ( "downArrow" ) helper . moveDown ( ) help…" at bounding box center [1122, 487] width 500 height 528
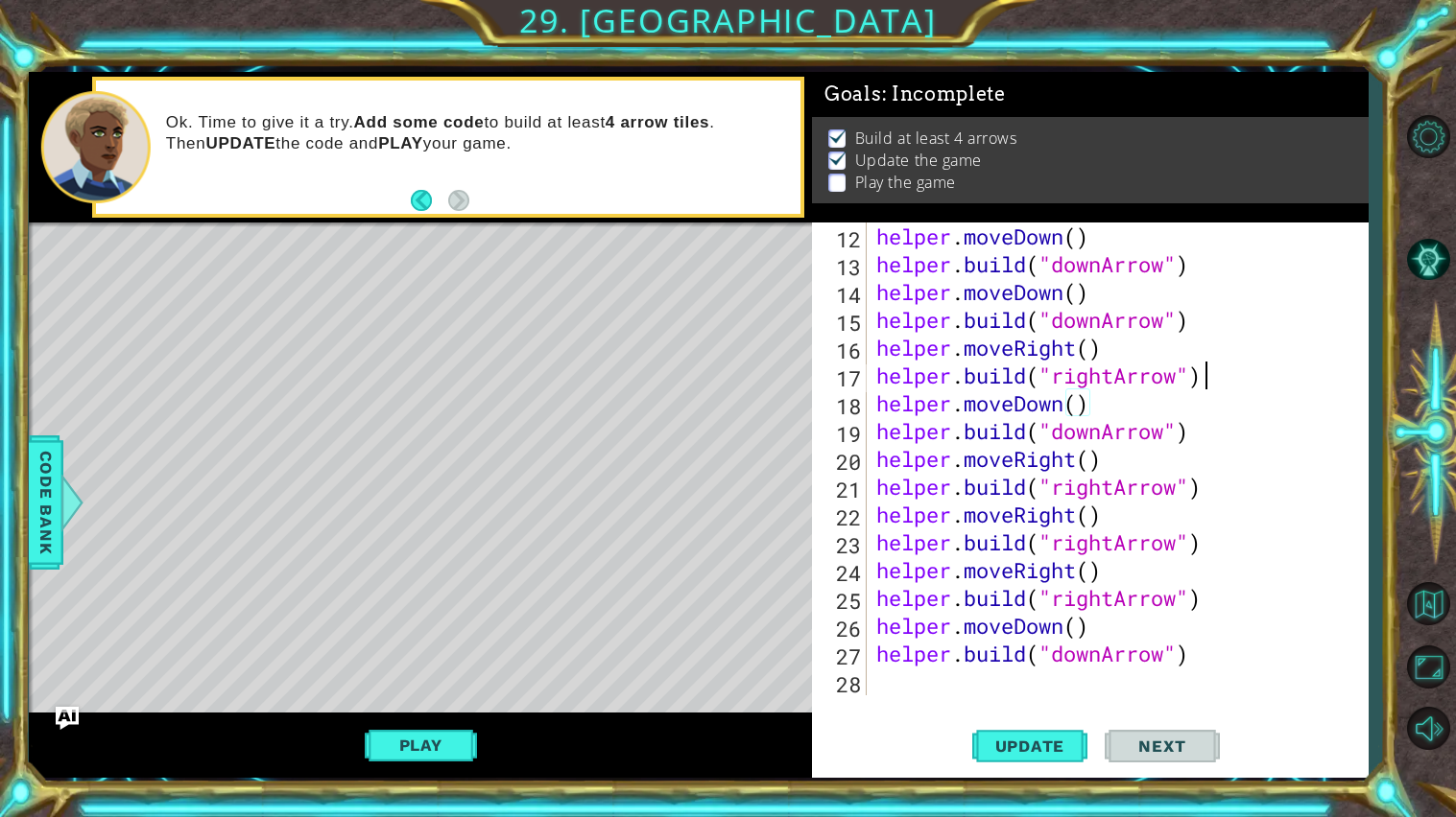
click at [1215, 369] on div "helper . moveDown ( ) helper . build ( "downArrow" ) helper . moveDown ( ) help…" at bounding box center [1122, 487] width 500 height 528
type textarea "[DOMAIN_NAME]("rightArrow")"
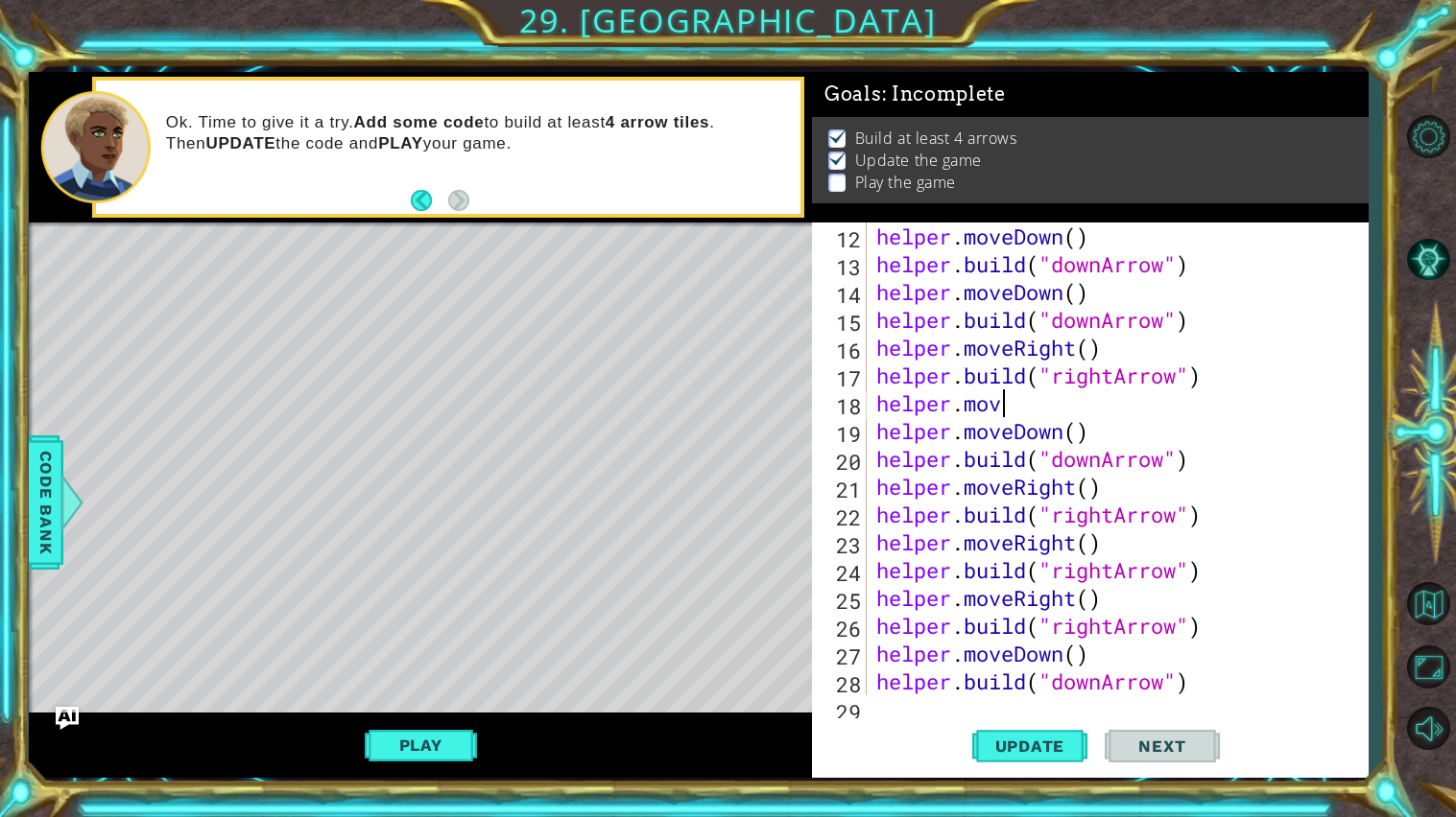
scroll to position [0, 5]
type textarea "helper.moveUp()"
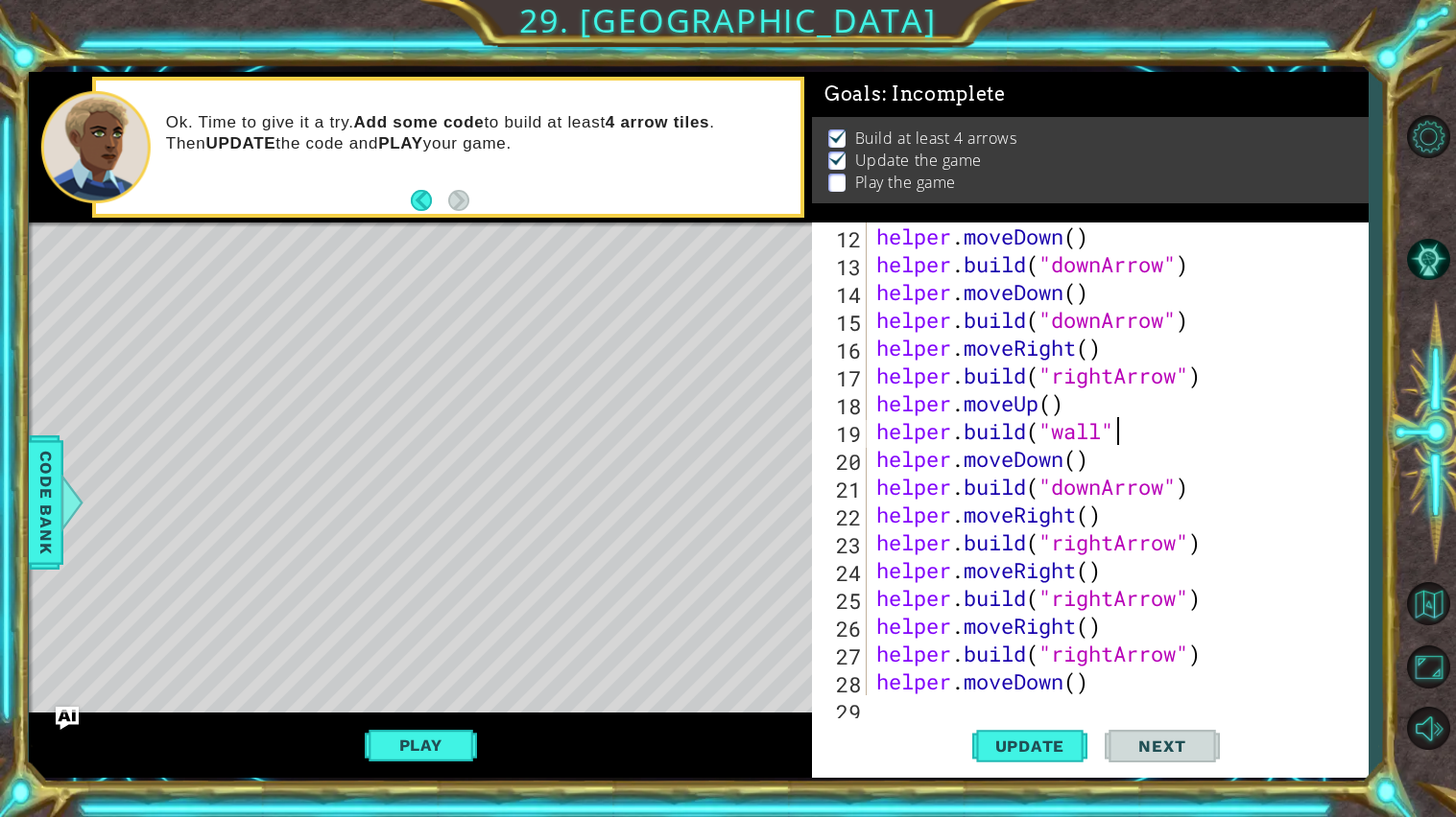
scroll to position [0, 11]
type textarea "[DOMAIN_NAME]("wall")"
click at [1026, 748] on span "Update" at bounding box center [1030, 746] width 108 height 20
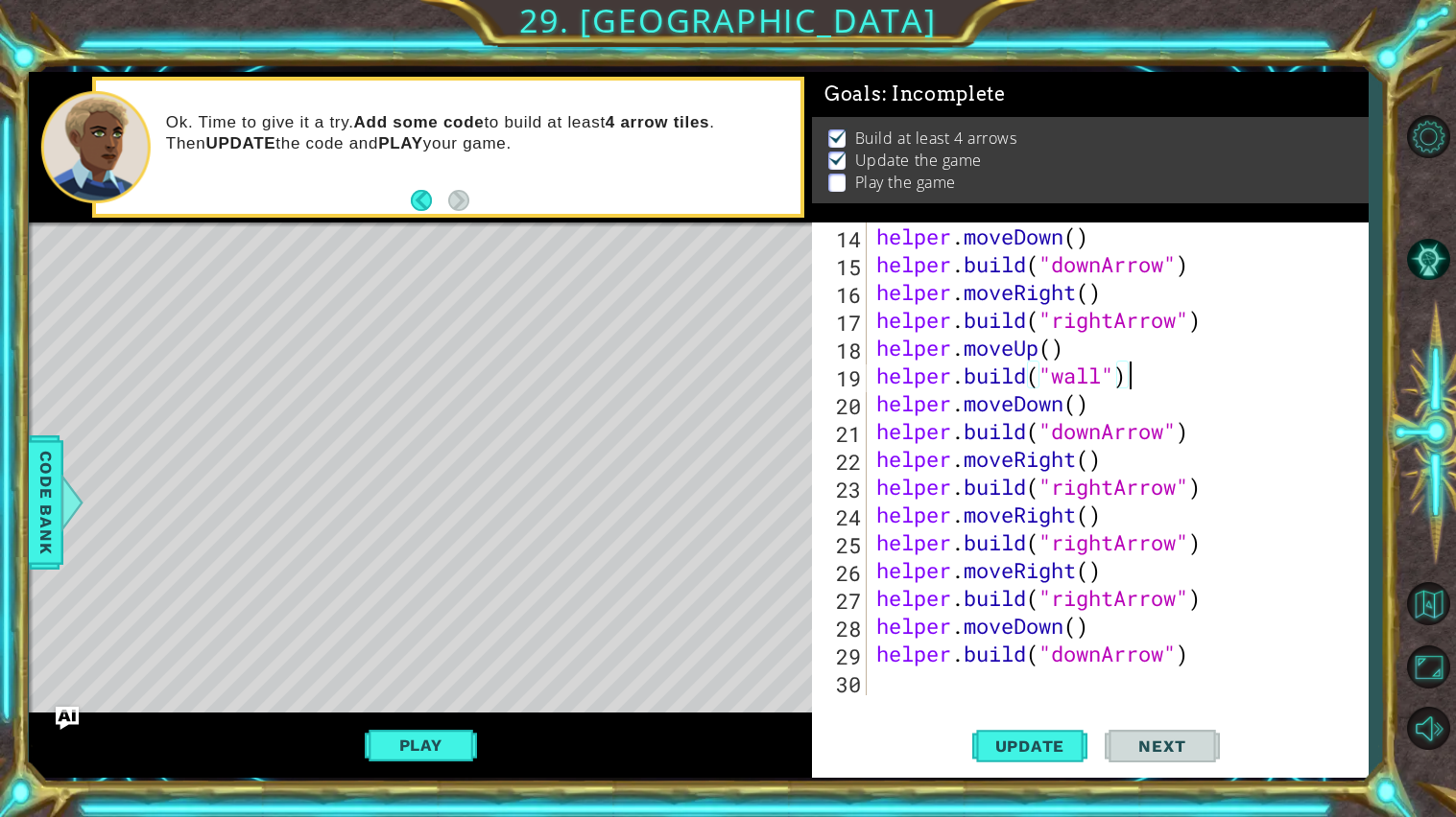
scroll to position [417, 0]
click at [913, 674] on div "helper . moveDown ( ) helper . build ( "downArrow" ) helper . moveRight ( ) hel…" at bounding box center [1122, 487] width 500 height 528
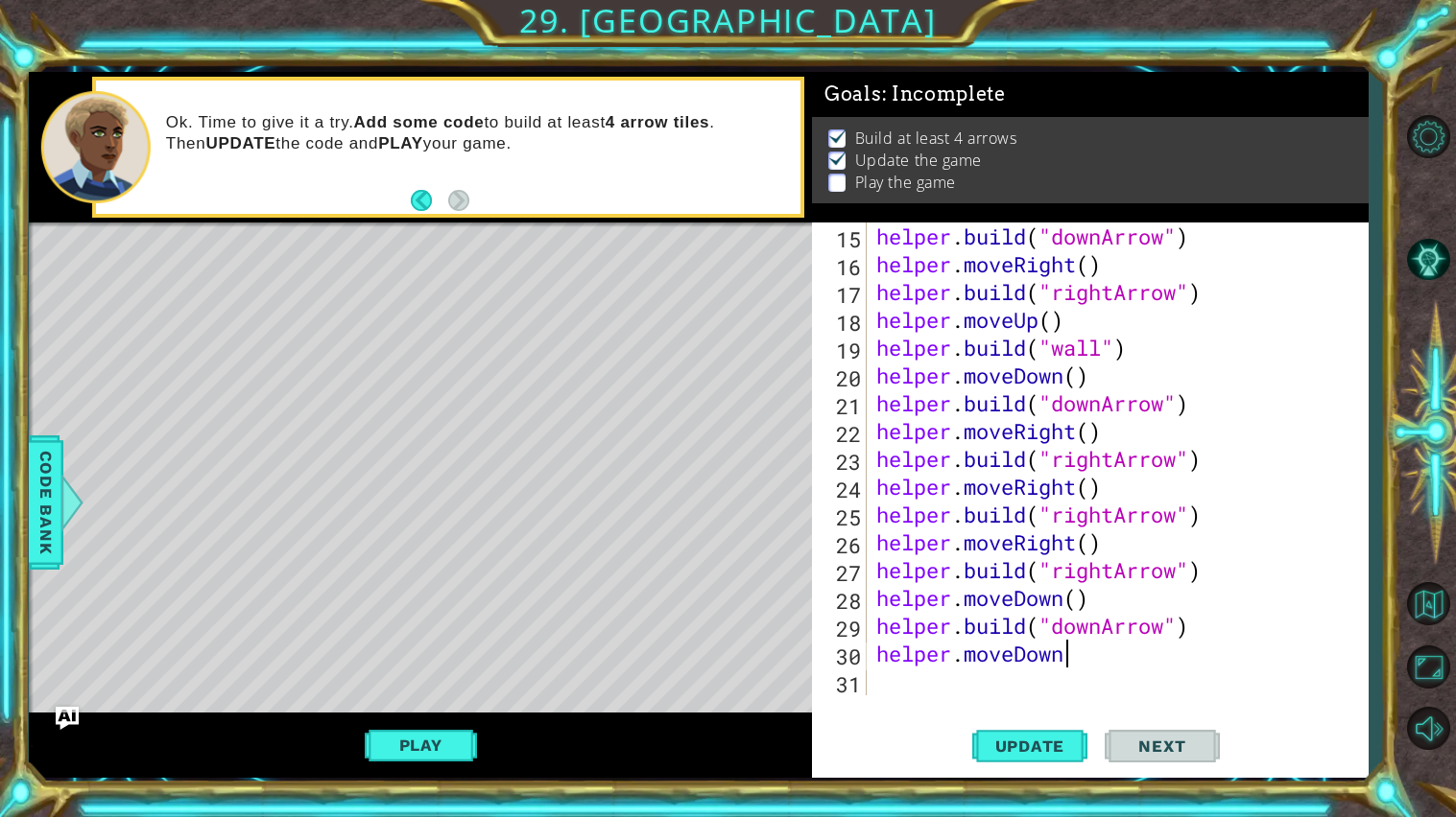
scroll to position [0, 7]
type textarea "helper.moveDown()"
click at [901, 677] on div "helper . build ( "downArrow" ) helper . moveRight ( ) helper . build ( "rightAr…" at bounding box center [1122, 487] width 500 height 528
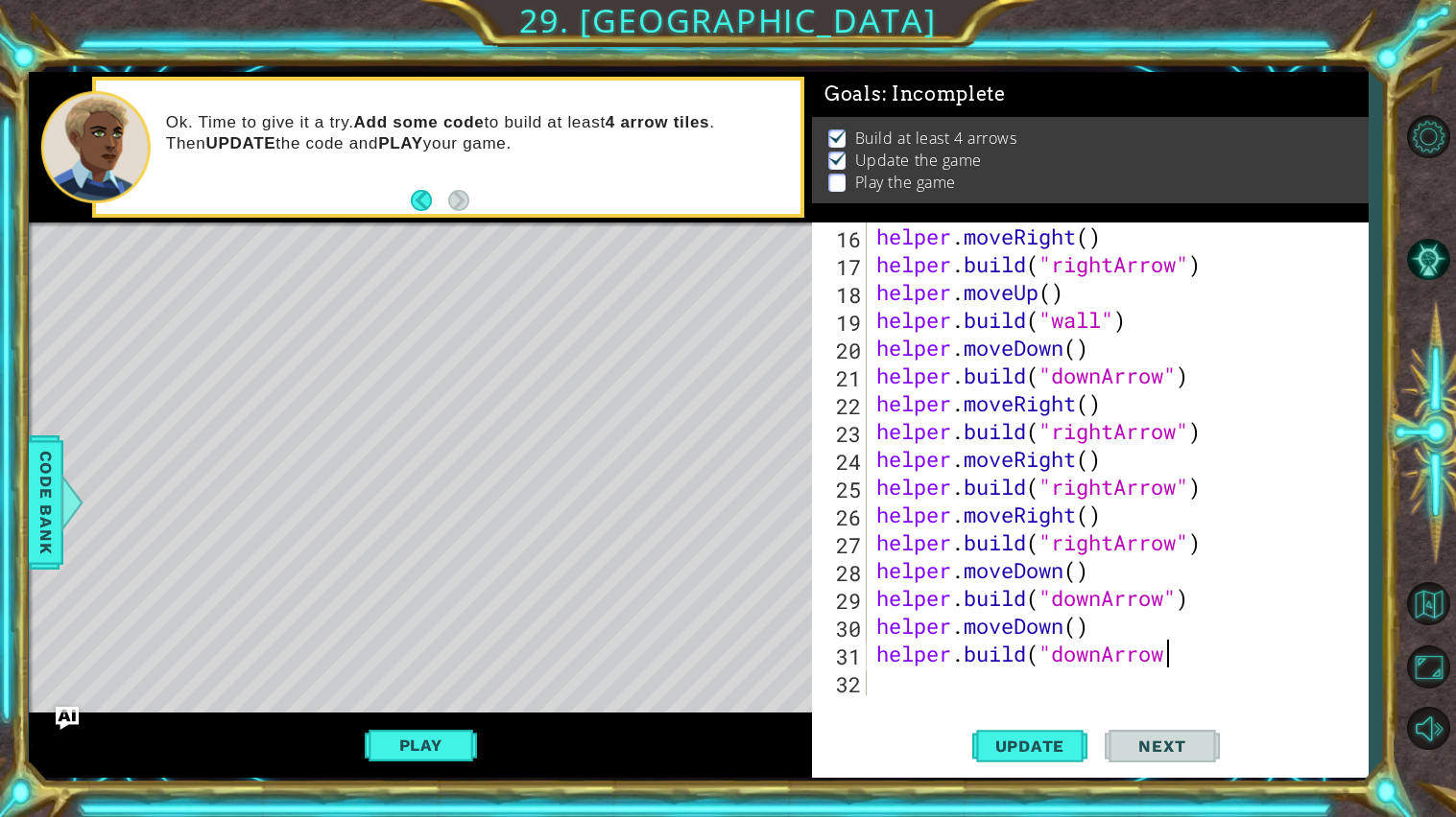
scroll to position [0, 13]
type textarea "[DOMAIN_NAME]("downArrow")"
click at [864, 689] on div "32" at bounding box center [841, 684] width 51 height 27
click at [1063, 740] on span "Update" at bounding box center [1030, 746] width 108 height 20
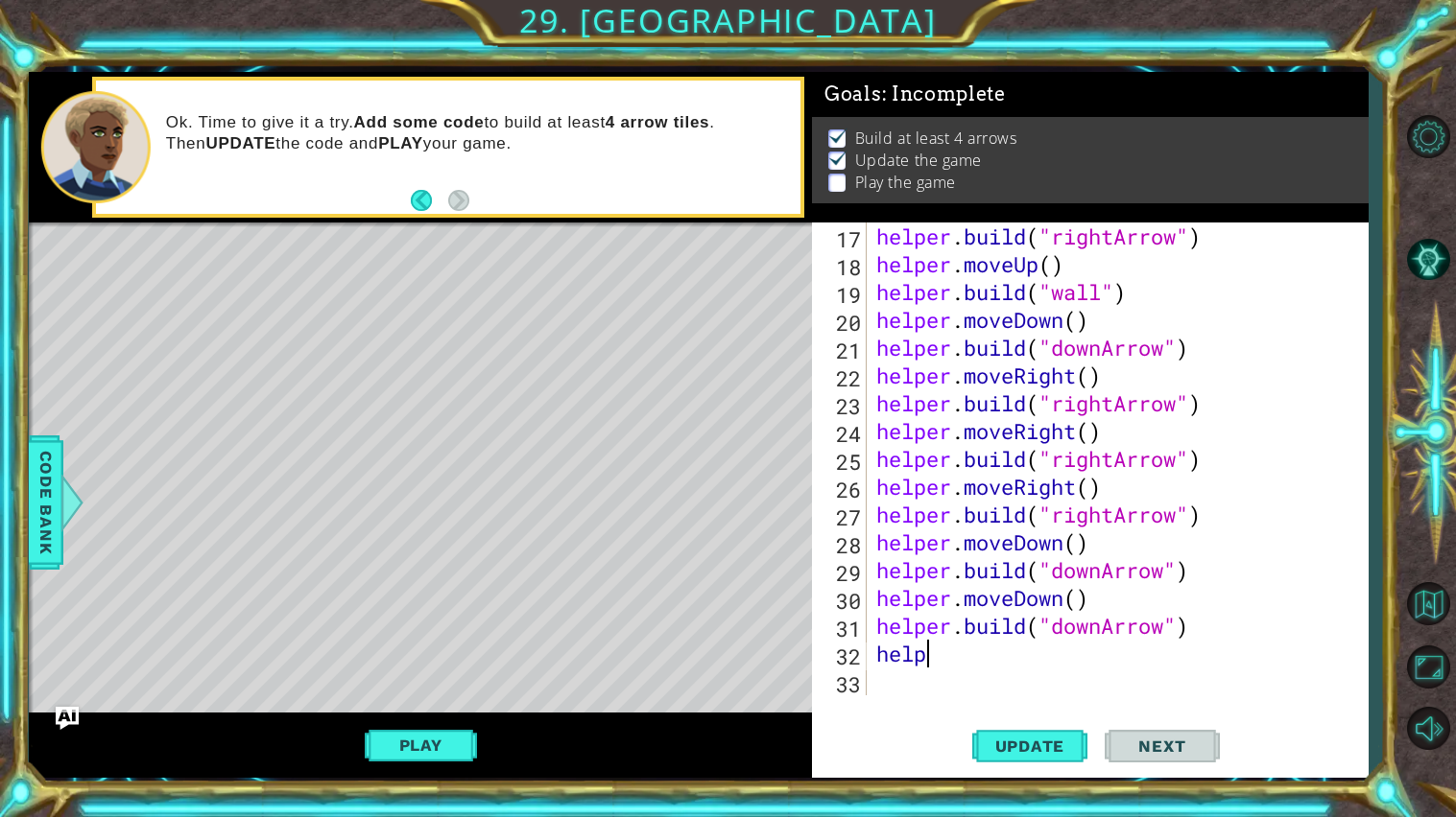
scroll to position [0, 1]
type textarea "h"
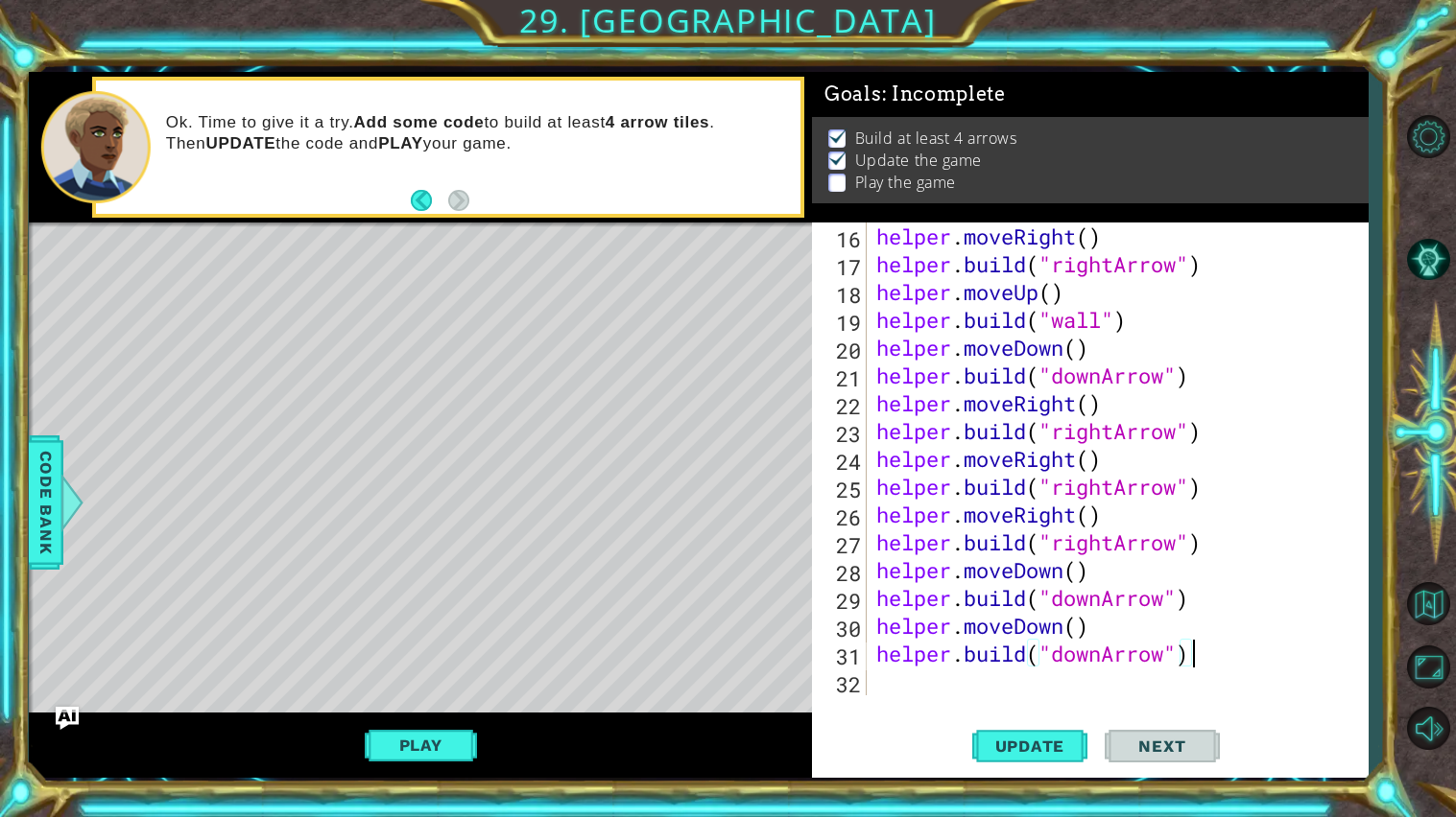
click at [1211, 433] on div "helper . moveRight ( ) helper . build ( "rightArrow" ) helper . moveUp ( ) help…" at bounding box center [1122, 487] width 500 height 528
type textarea "[DOMAIN_NAME]("rightArrow")"
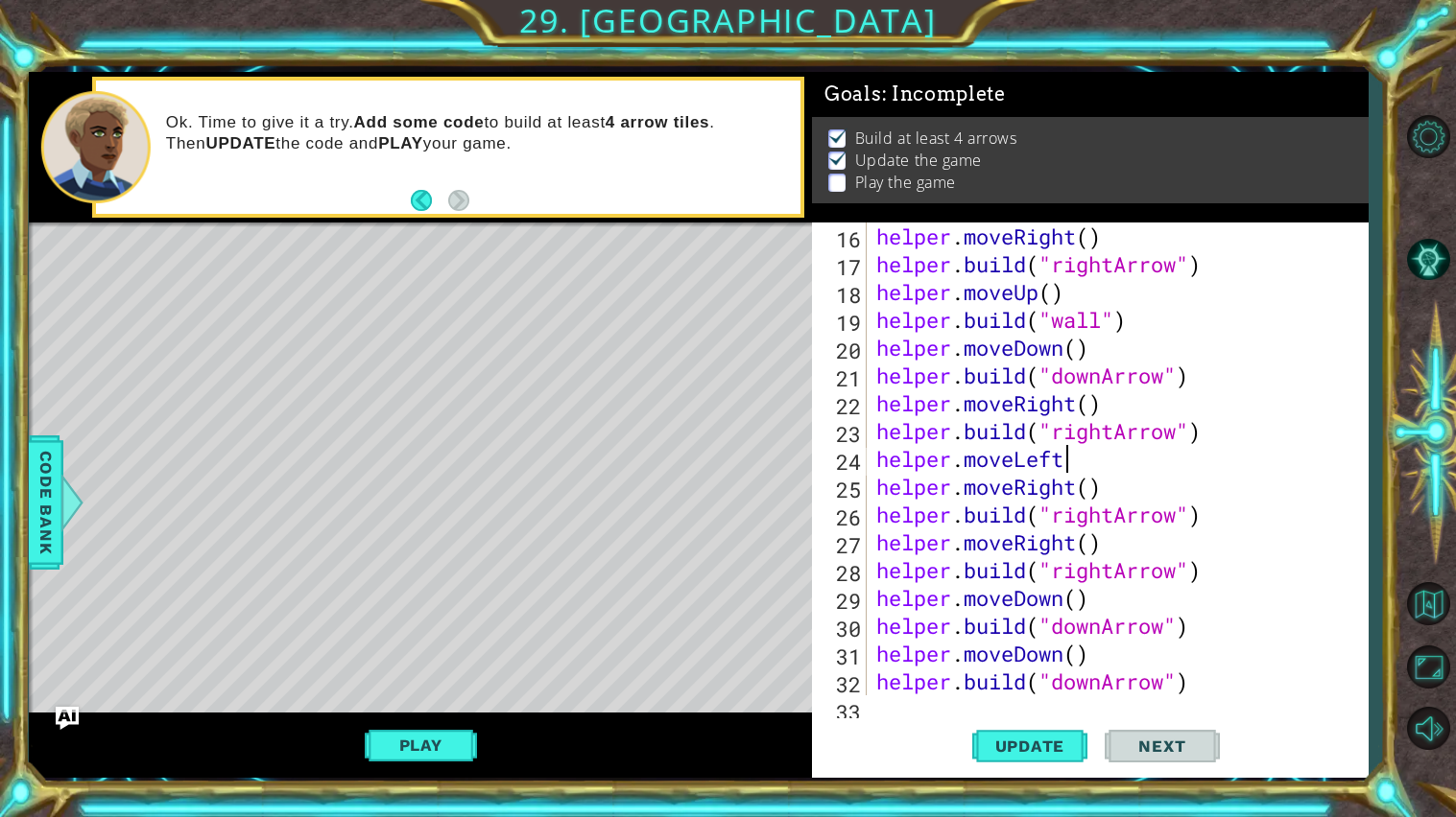
scroll to position [0, 7]
type textarea "helper.moveLeft()"
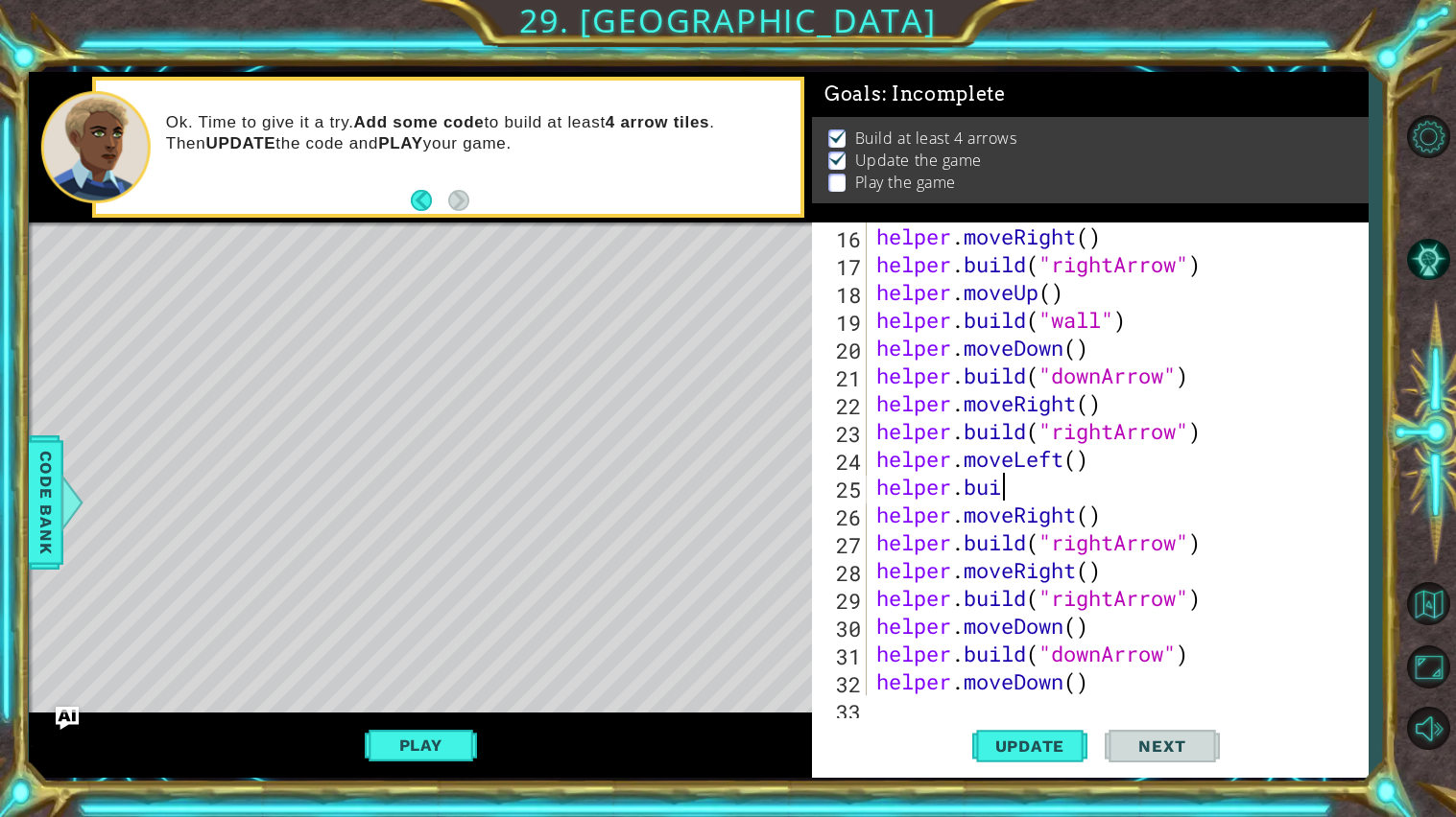
scroll to position [0, 5]
type textarea "[DOMAIN_NAME](""
